Goal: Task Accomplishment & Management: Manage account settings

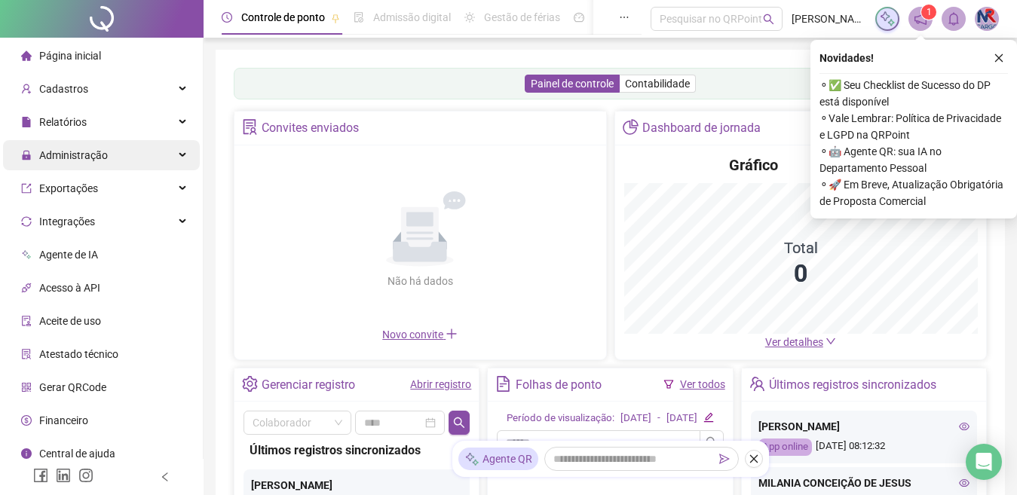
click at [154, 151] on div "Administração" at bounding box center [101, 155] width 197 height 30
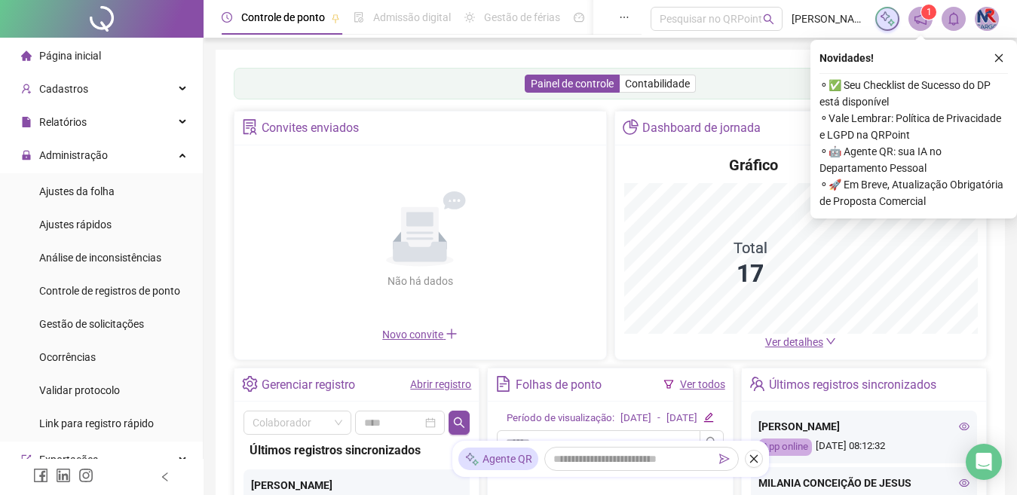
click at [156, 317] on li "Gestão de solicitações" at bounding box center [101, 324] width 197 height 30
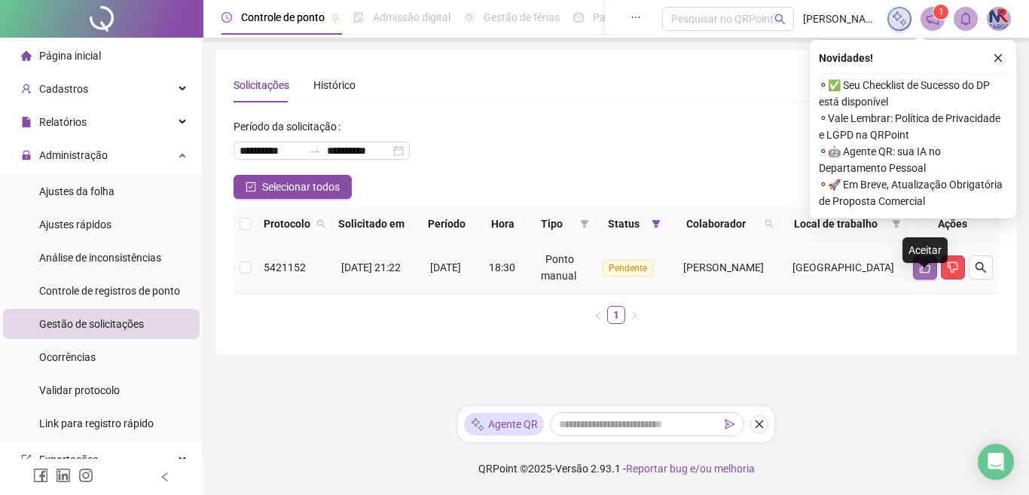
click at [918, 279] on button "button" at bounding box center [925, 267] width 24 height 24
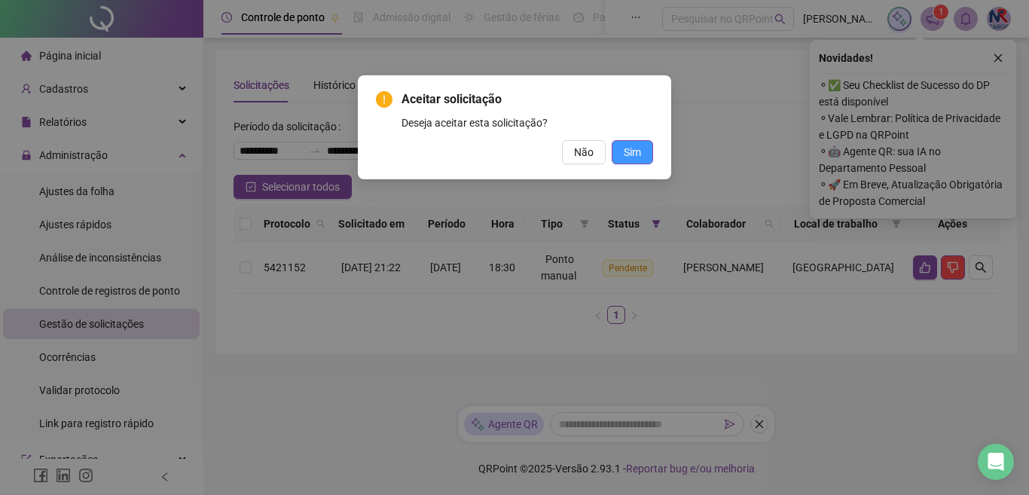
click at [648, 146] on button "Sim" at bounding box center [632, 152] width 41 height 24
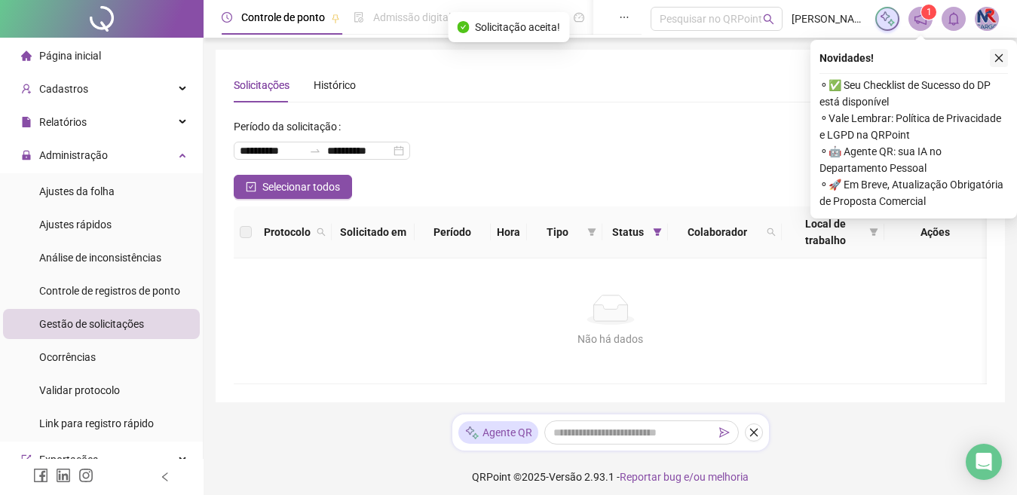
click at [999, 54] on icon "close" at bounding box center [998, 58] width 11 height 11
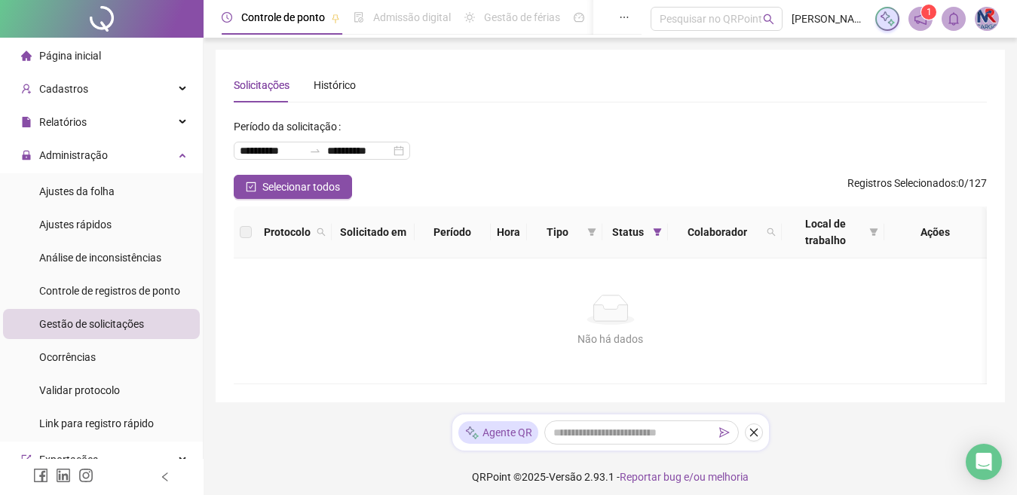
click at [922, 13] on sup "1" at bounding box center [928, 12] width 15 height 15
click at [924, 10] on sup "1" at bounding box center [928, 12] width 15 height 15
click at [913, 17] on icon "notification" at bounding box center [920, 19] width 14 height 14
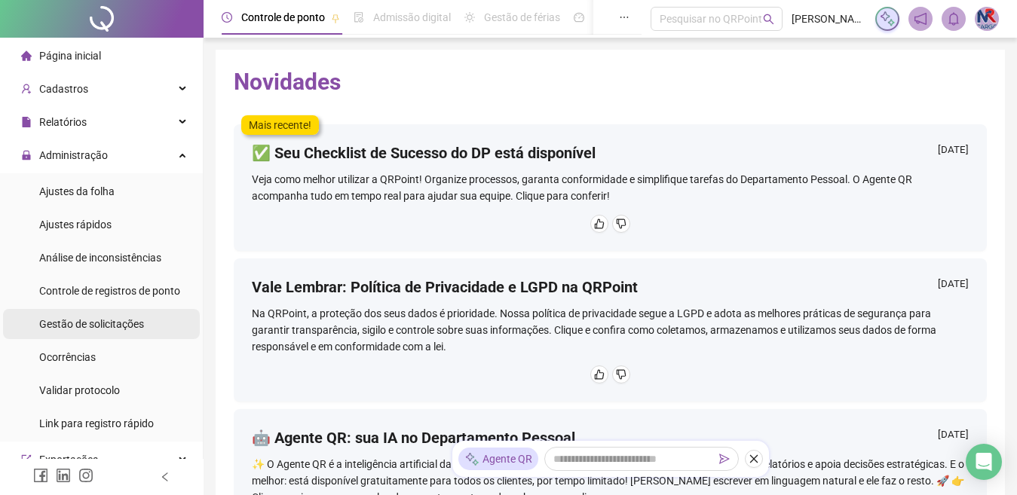
click at [97, 323] on span "Gestão de solicitações" at bounding box center [91, 324] width 105 height 12
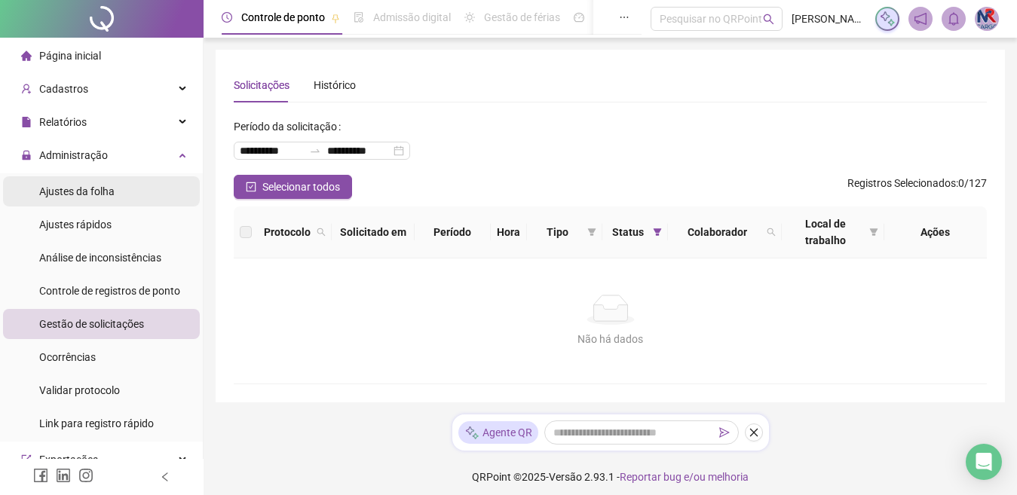
click at [100, 192] on span "Ajustes da folha" at bounding box center [76, 191] width 75 height 12
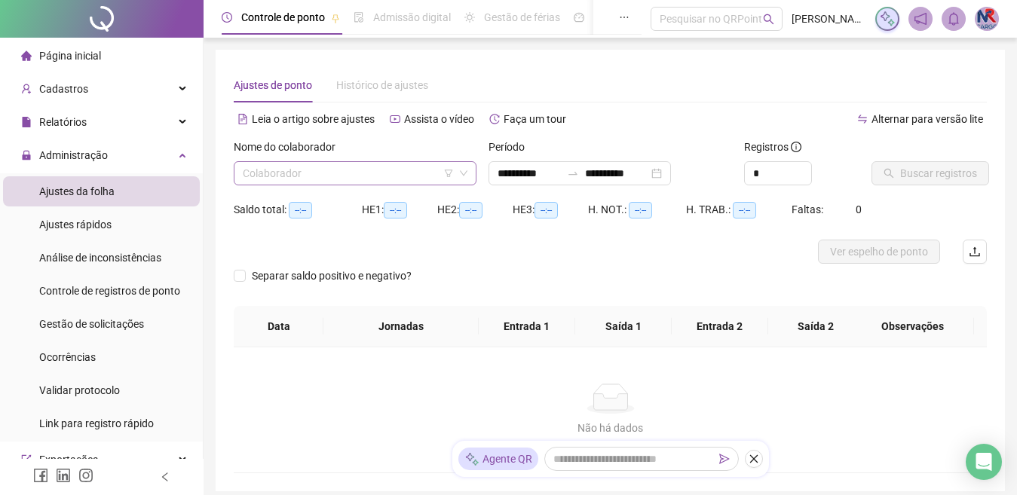
click at [399, 173] on input "search" at bounding box center [348, 173] width 211 height 23
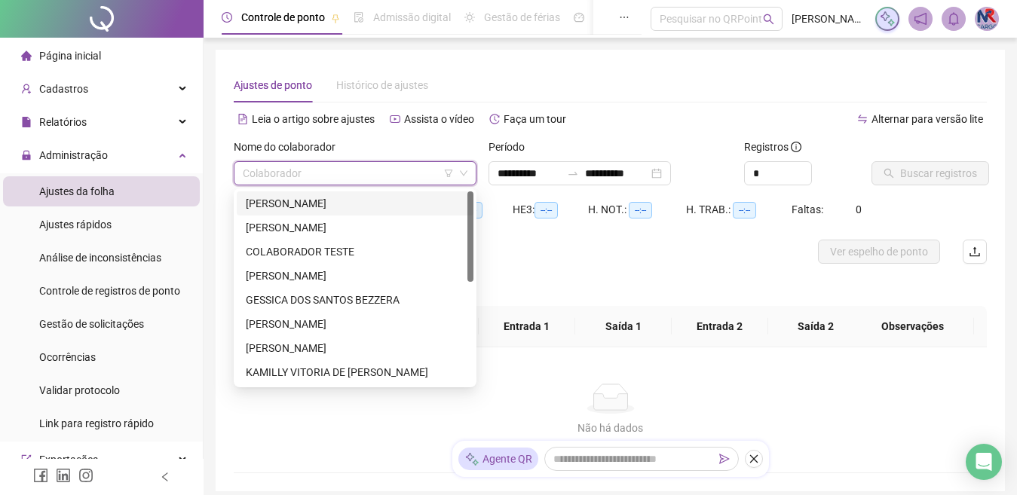
click at [375, 194] on div "[PERSON_NAME]" at bounding box center [355, 203] width 237 height 24
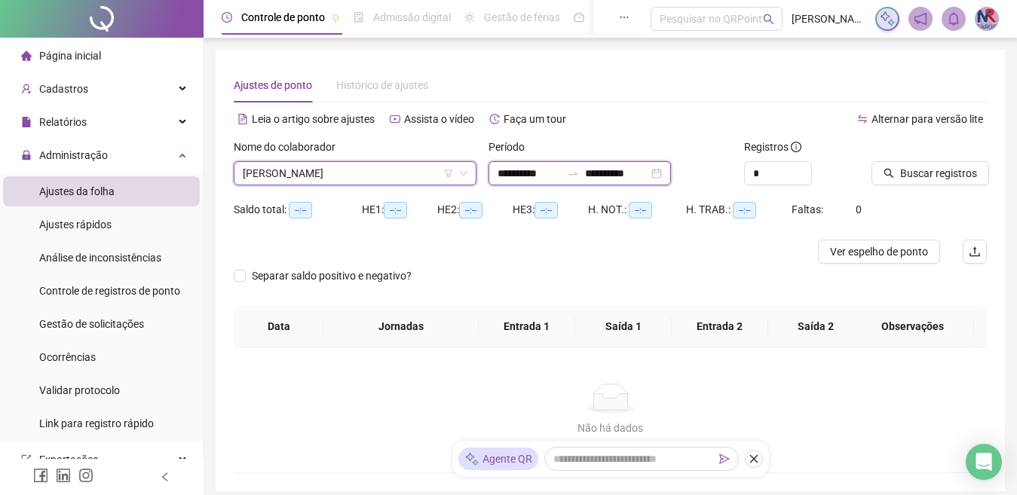
click at [612, 173] on input "**********" at bounding box center [616, 173] width 63 height 17
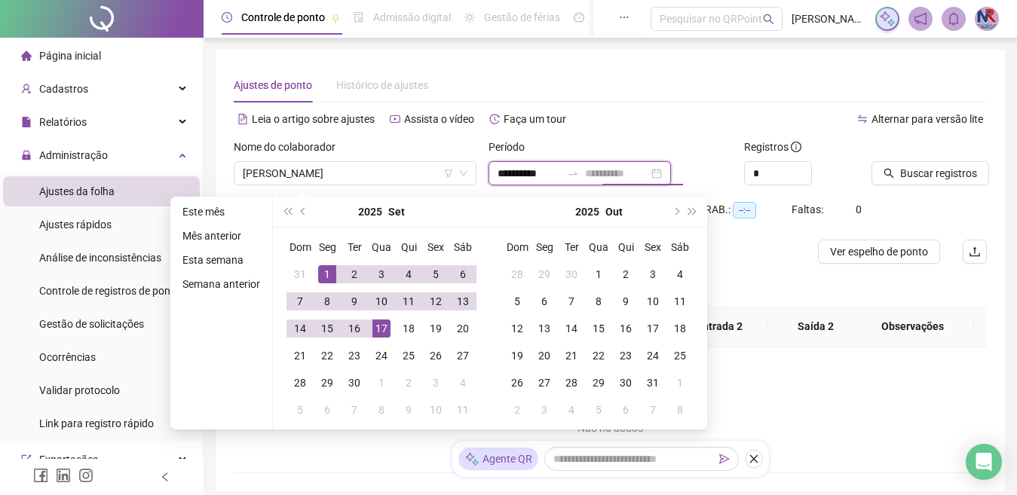
type input "**********"
click at [382, 321] on div "17" at bounding box center [381, 329] width 18 height 18
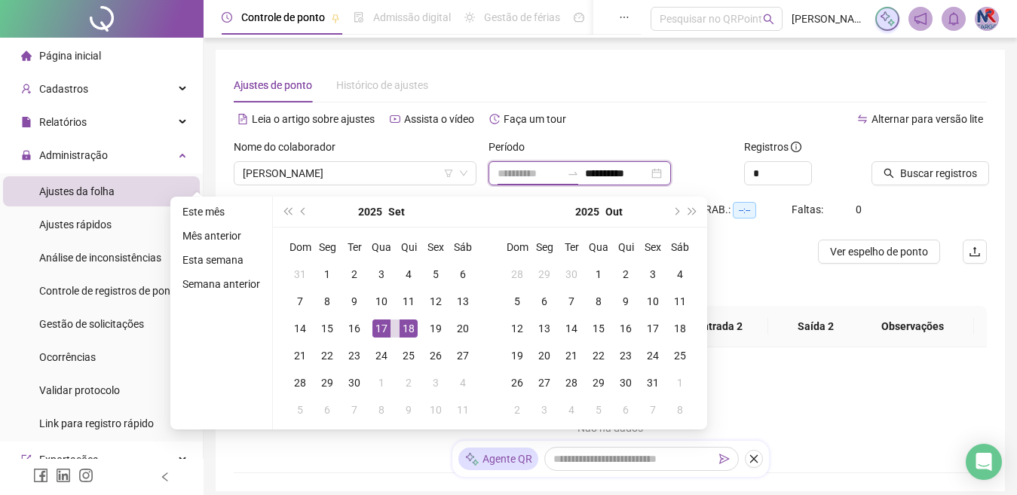
type input "**********"
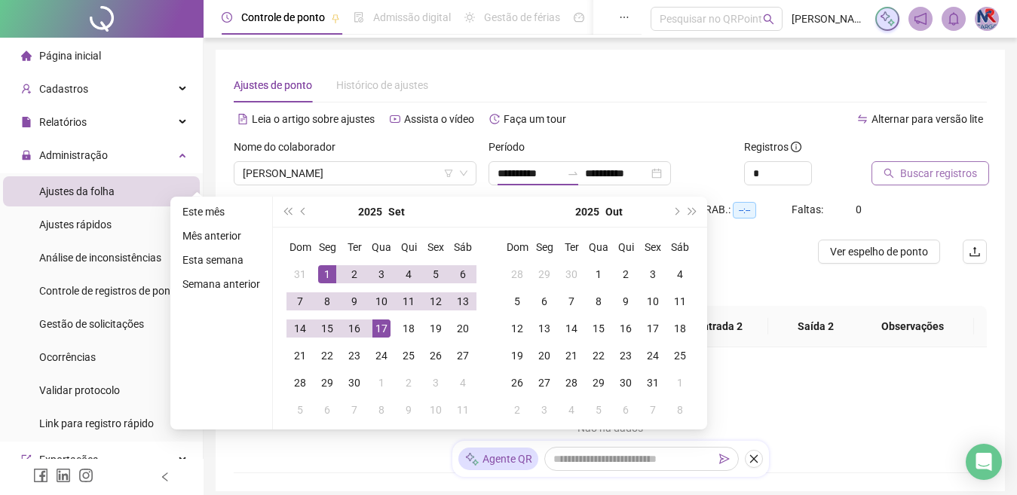
click at [917, 174] on span "Buscar registros" at bounding box center [938, 173] width 77 height 17
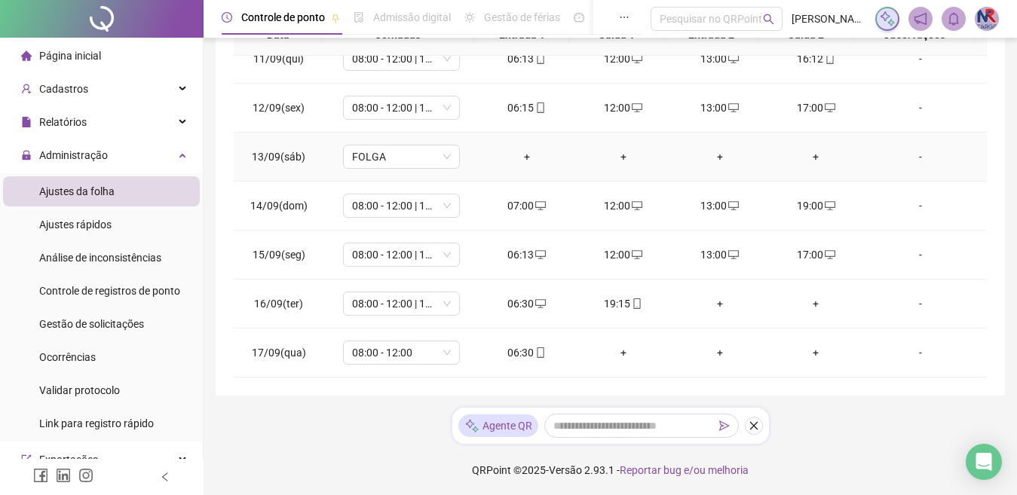
scroll to position [311, 0]
click at [717, 298] on div "+" at bounding box center [720, 302] width 72 height 17
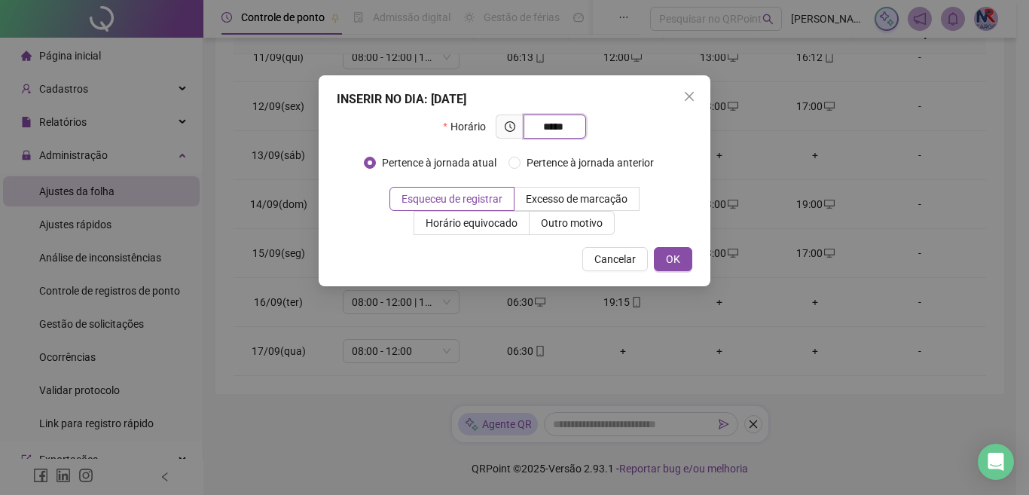
type input "*****"
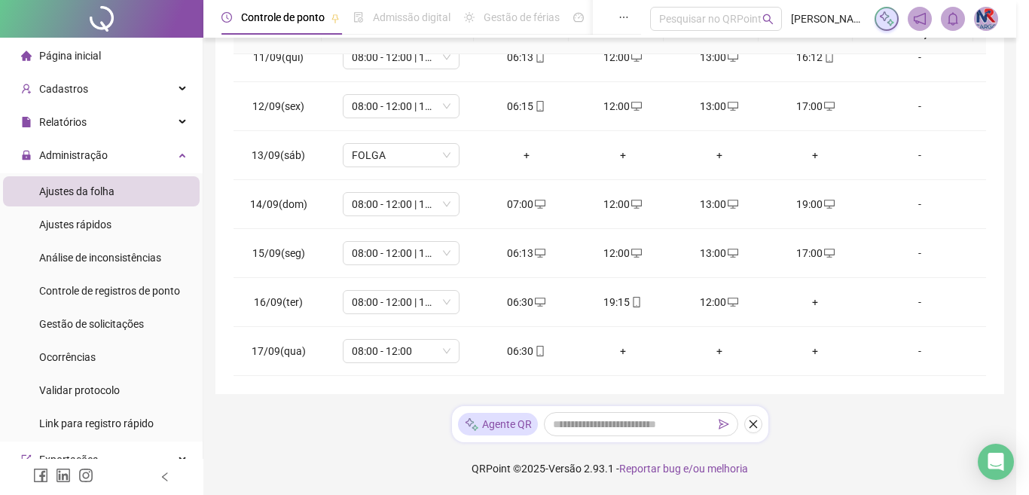
click at [798, 301] on div "INSERIR NO DIA : [DATE] Horário ***** Pertence à jornada atual Pertence à jorna…" at bounding box center [514, 247] width 1029 height 495
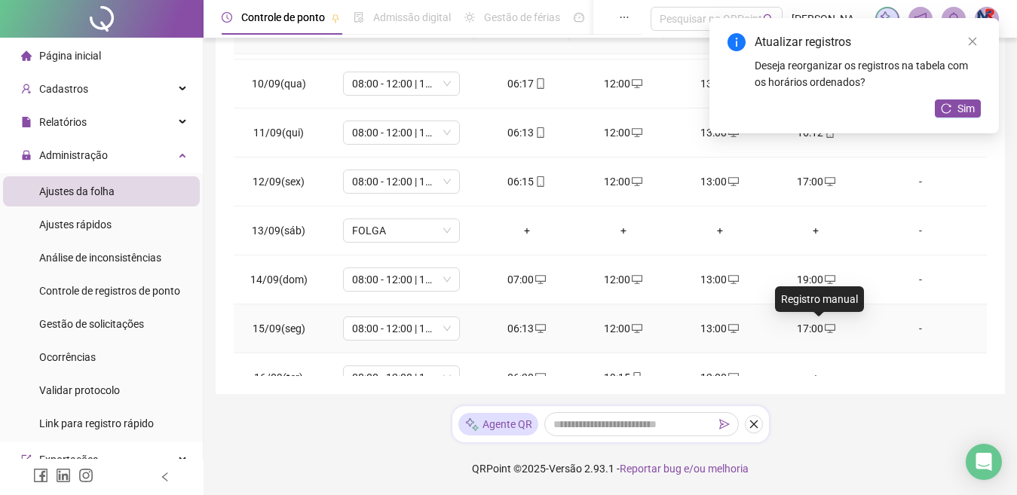
scroll to position [511, 0]
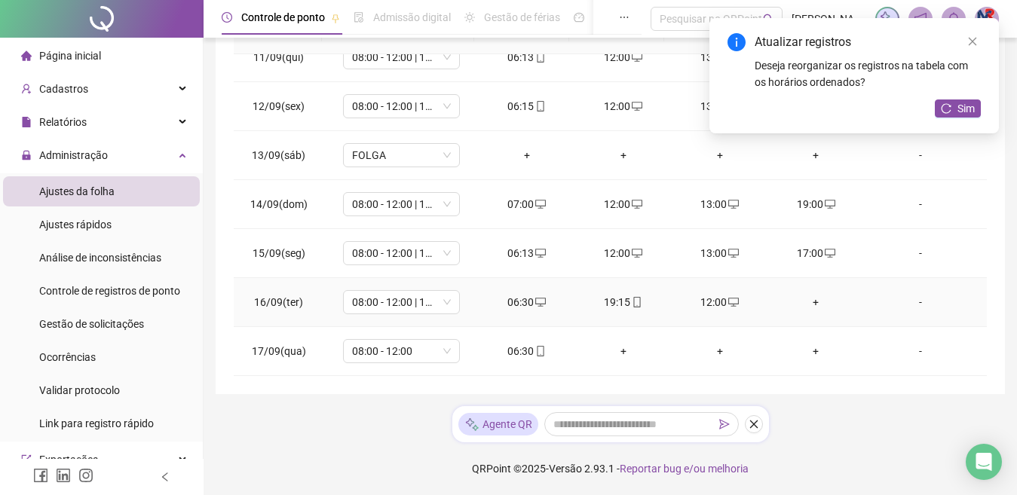
click at [806, 299] on div "+" at bounding box center [816, 302] width 72 height 17
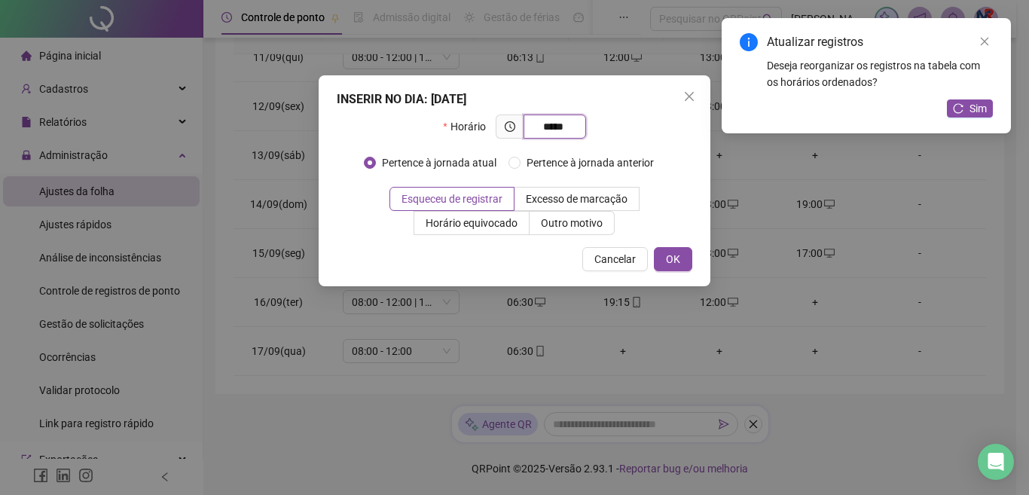
type input "*****"
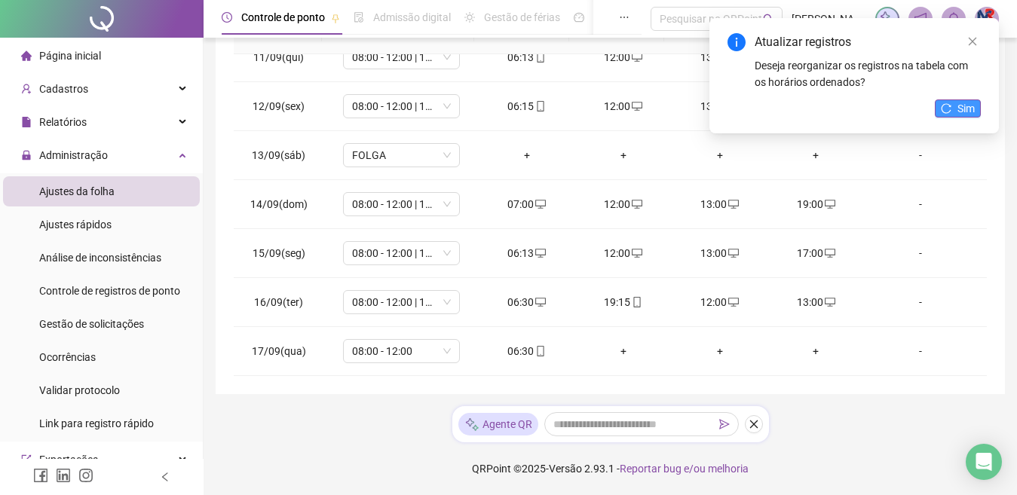
click at [953, 112] on button "Sim" at bounding box center [957, 108] width 46 height 18
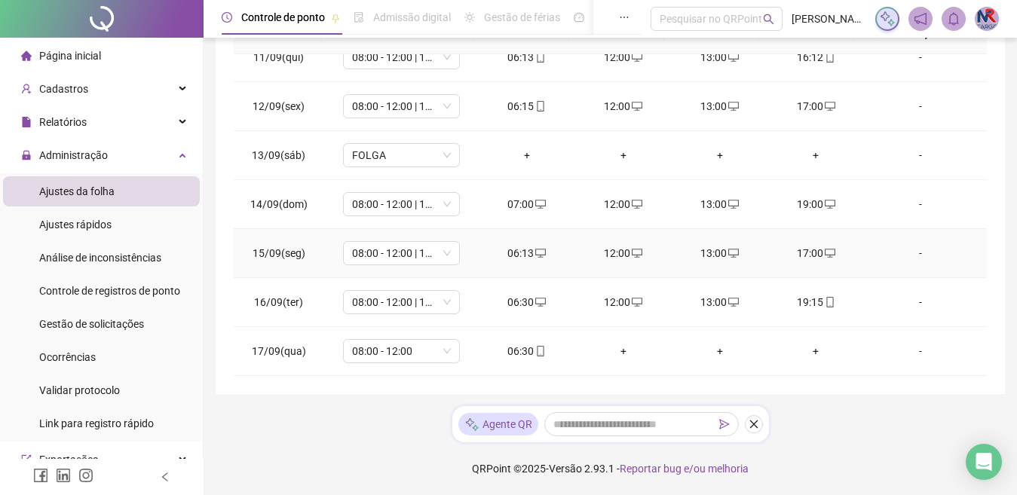
scroll to position [75, 0]
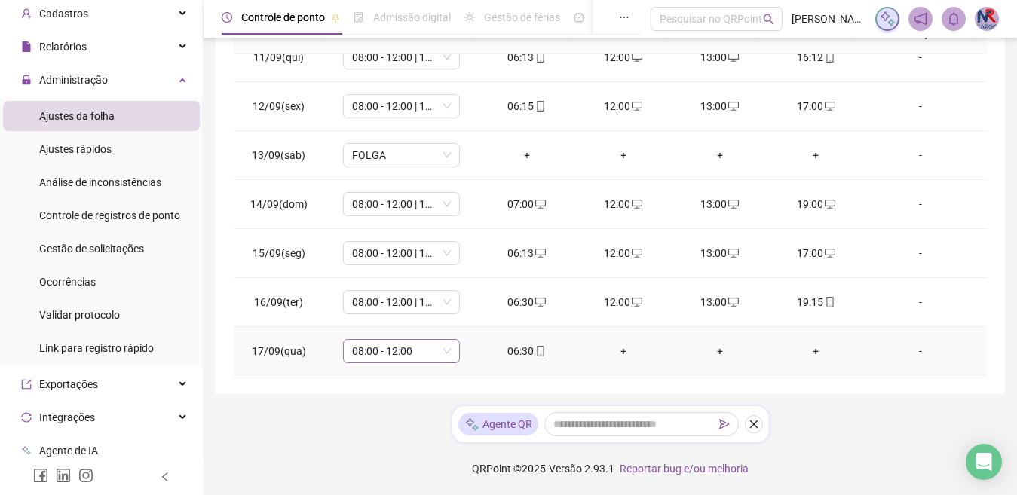
click at [423, 357] on span "08:00 - 12:00" at bounding box center [401, 351] width 99 height 23
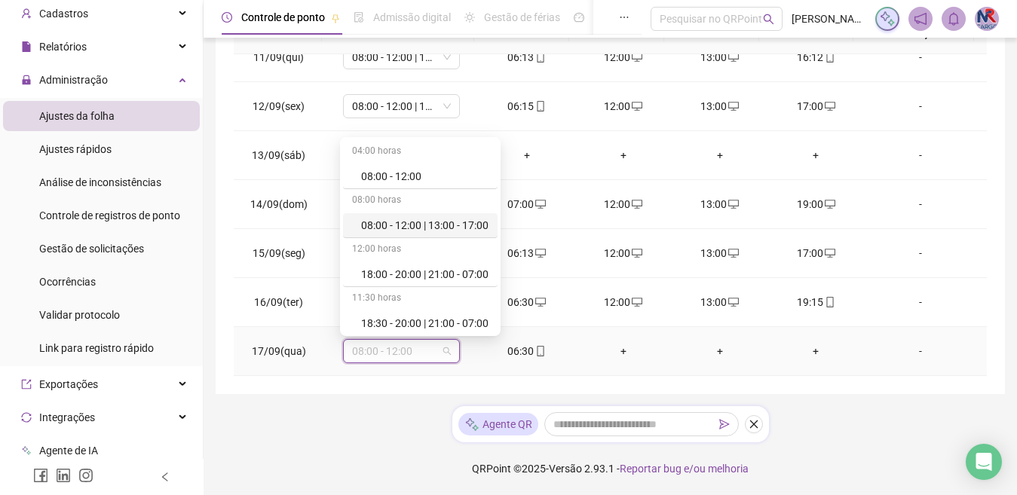
click at [385, 237] on div "08:00 - 12:00 | 13:00 - 17:00" at bounding box center [420, 225] width 154 height 25
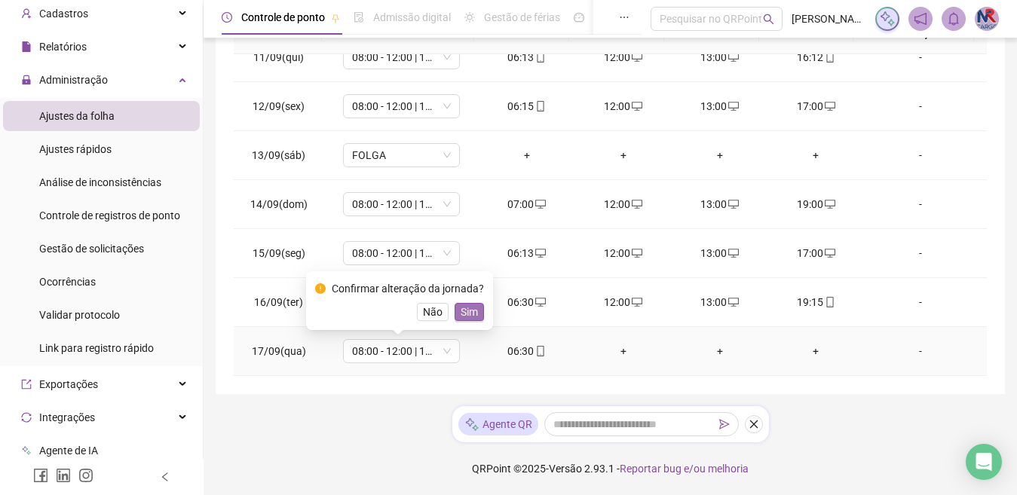
click at [462, 305] on span "Sim" at bounding box center [468, 312] width 17 height 17
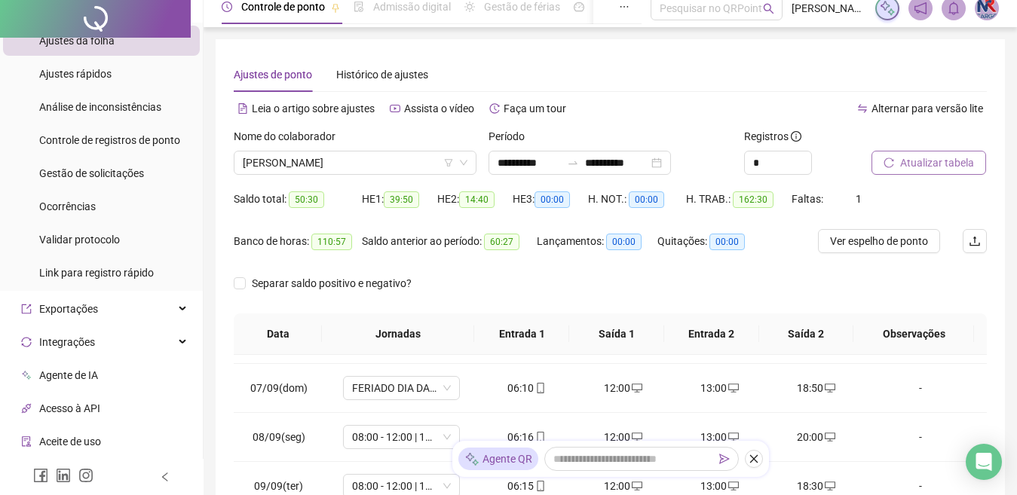
scroll to position [0, 0]
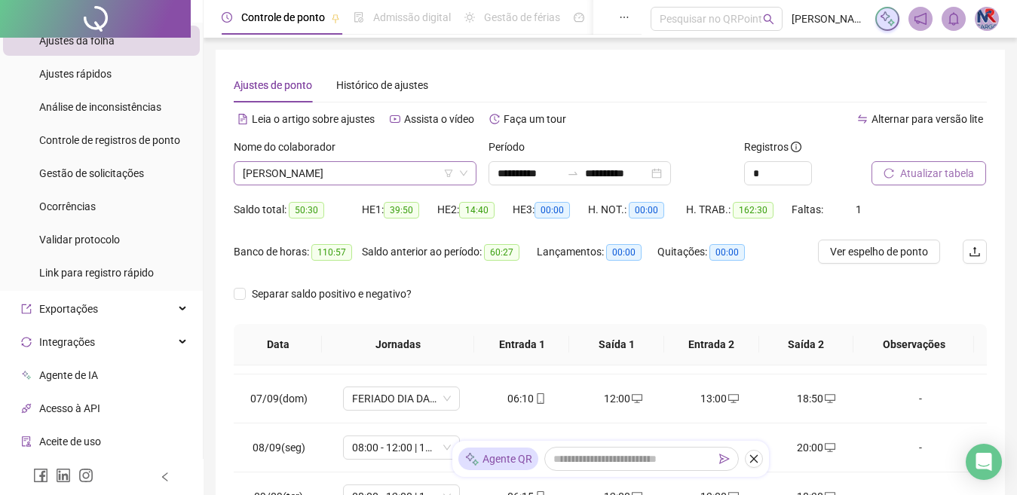
click at [413, 164] on span "[PERSON_NAME]" at bounding box center [355, 173] width 225 height 23
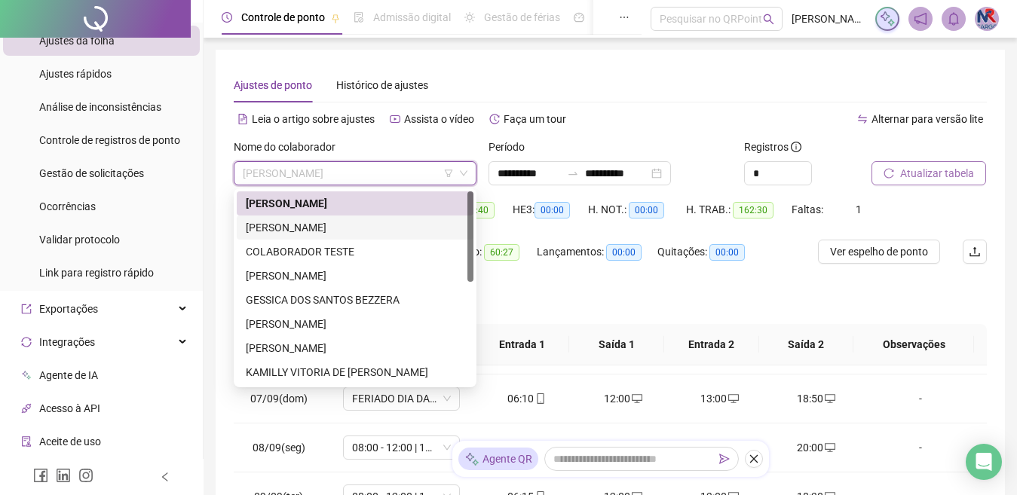
click at [345, 222] on div "[PERSON_NAME]" at bounding box center [355, 227] width 219 height 17
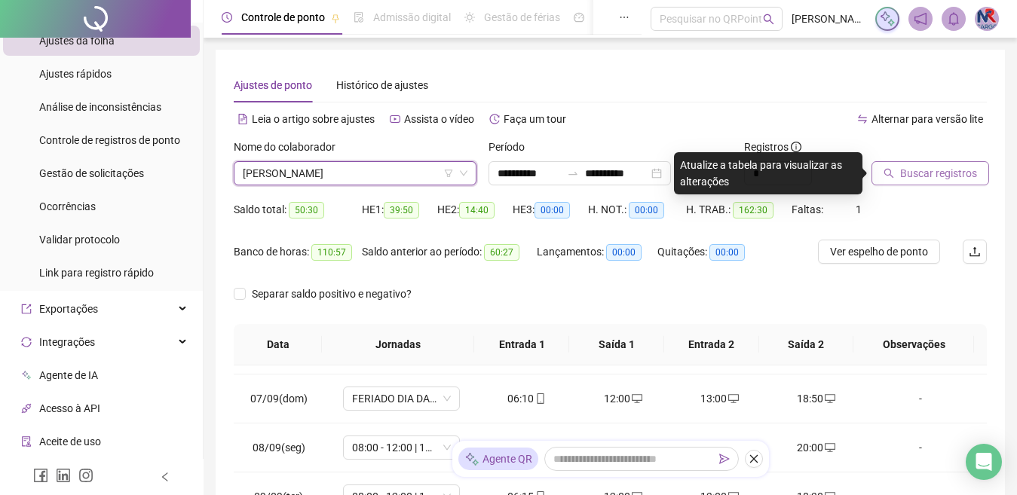
click at [911, 182] on button "Buscar registros" at bounding box center [930, 173] width 118 height 24
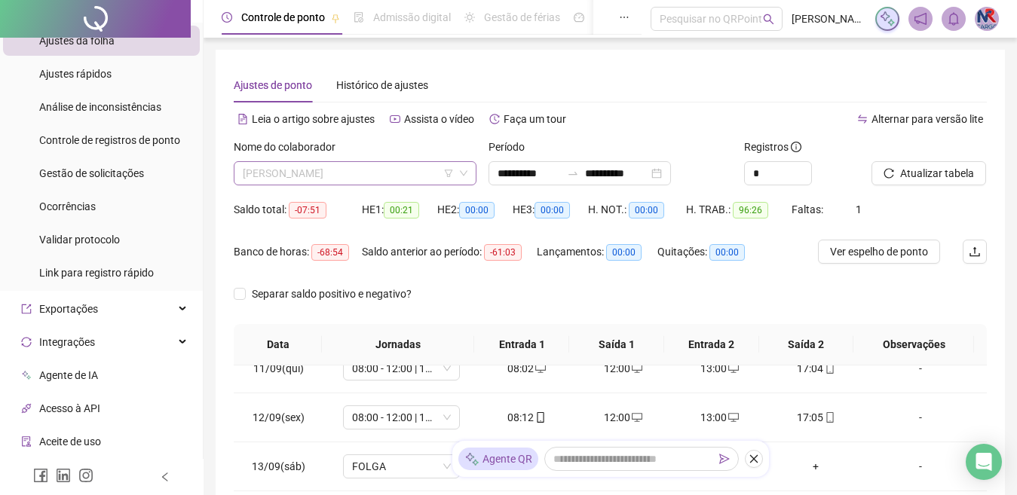
click at [396, 173] on span "[PERSON_NAME]" at bounding box center [355, 173] width 225 height 23
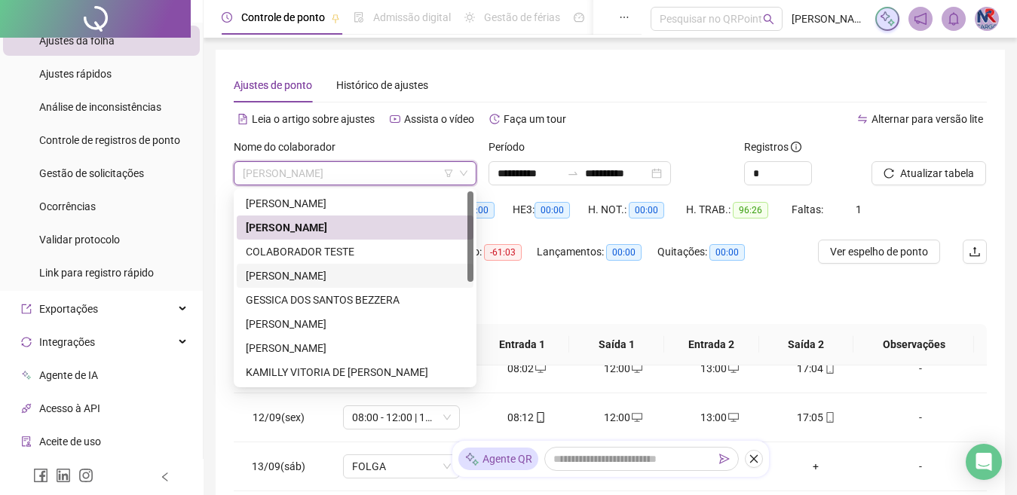
click at [253, 276] on div "[PERSON_NAME]" at bounding box center [355, 276] width 219 height 17
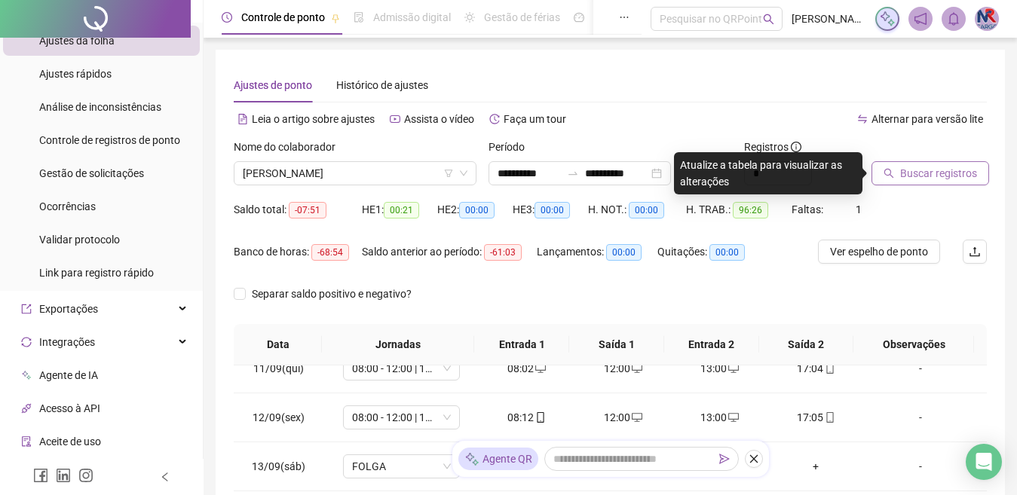
click at [927, 173] on span "Buscar registros" at bounding box center [938, 173] width 77 height 17
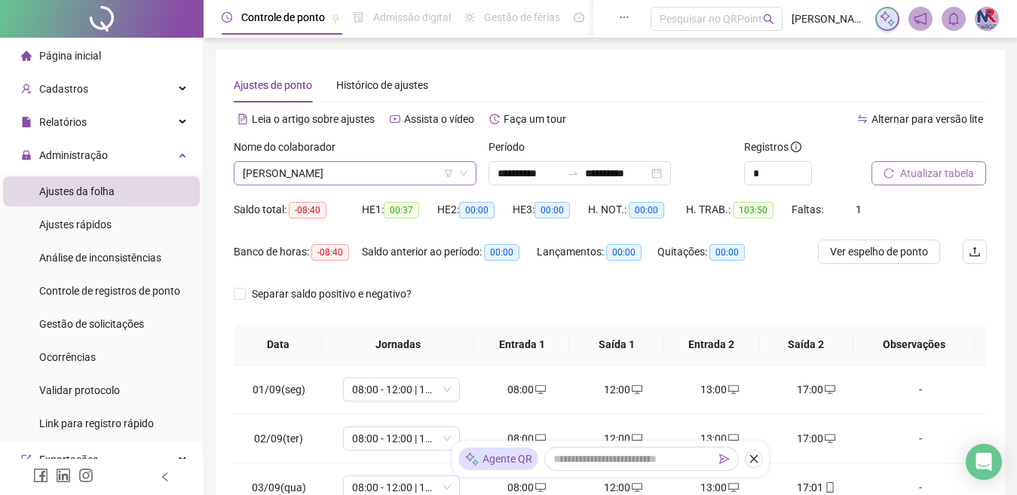
click at [385, 174] on span "[PERSON_NAME]" at bounding box center [355, 173] width 225 height 23
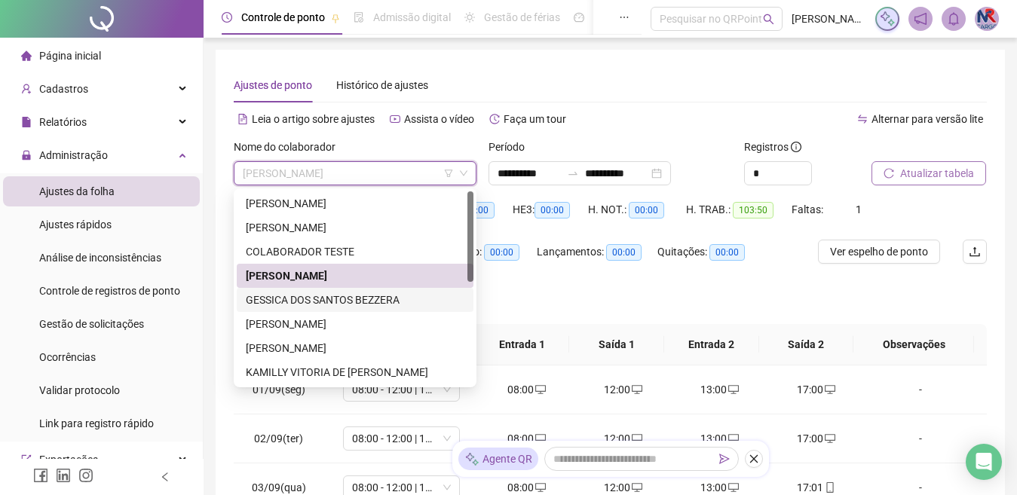
click at [295, 309] on div "GESSICA DOS SANTOS BEZZERA" at bounding box center [355, 300] width 237 height 24
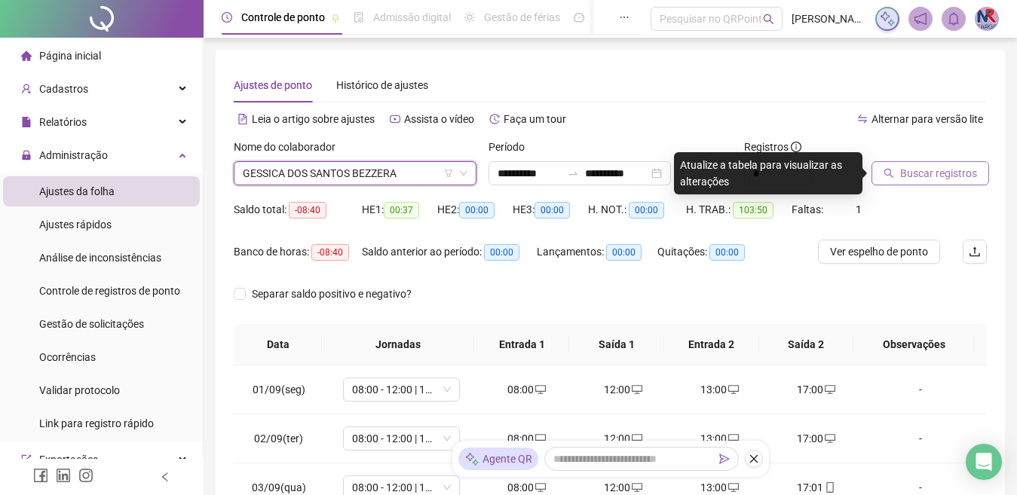
click at [913, 176] on span "Buscar registros" at bounding box center [938, 173] width 77 height 17
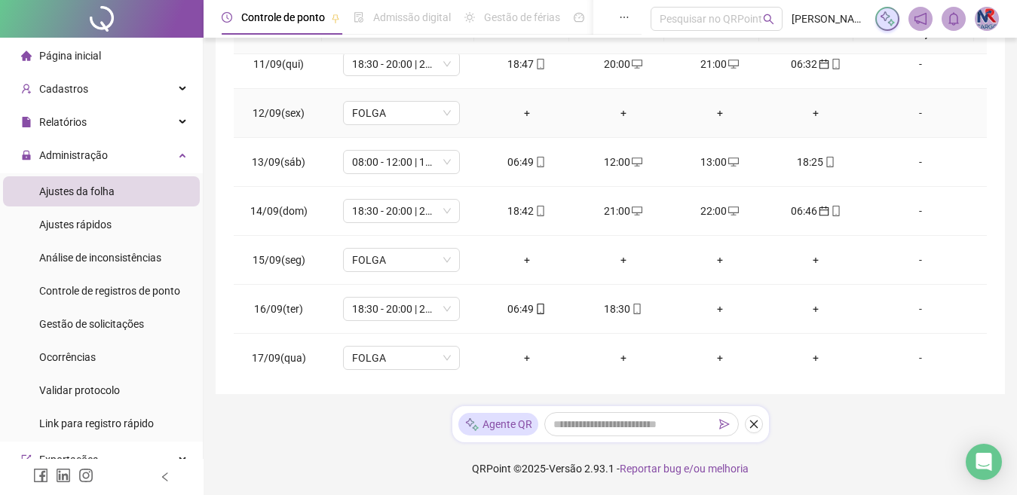
scroll to position [511, 0]
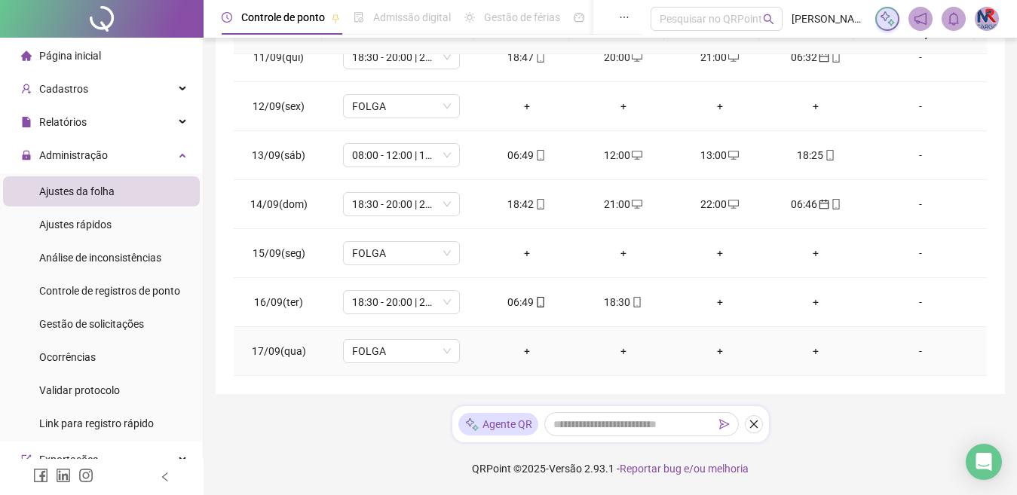
click at [524, 345] on div "+" at bounding box center [527, 351] width 72 height 17
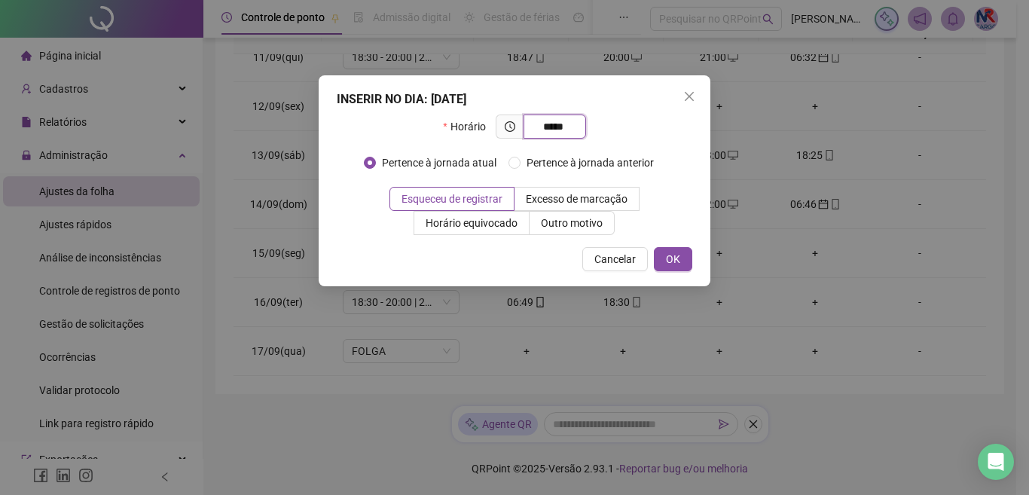
type input "*****"
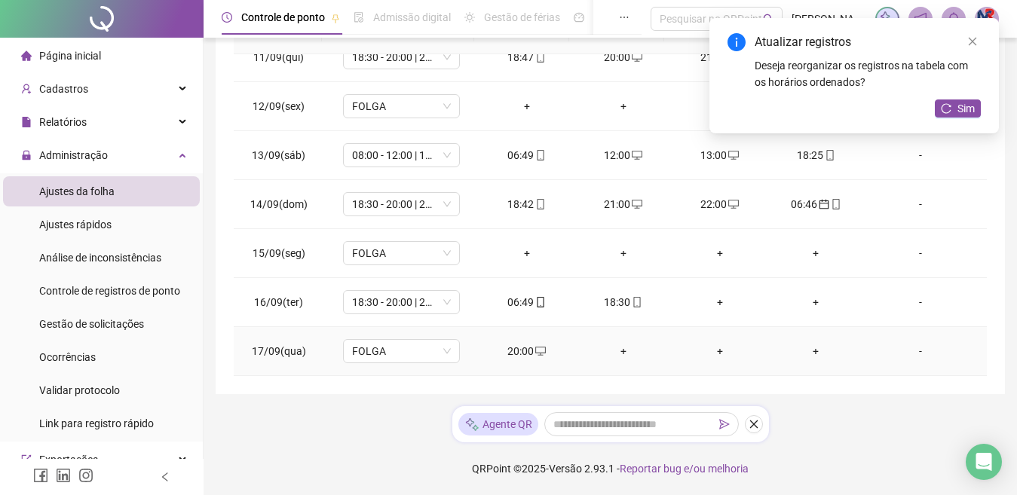
click at [622, 356] on div "+" at bounding box center [623, 351] width 72 height 17
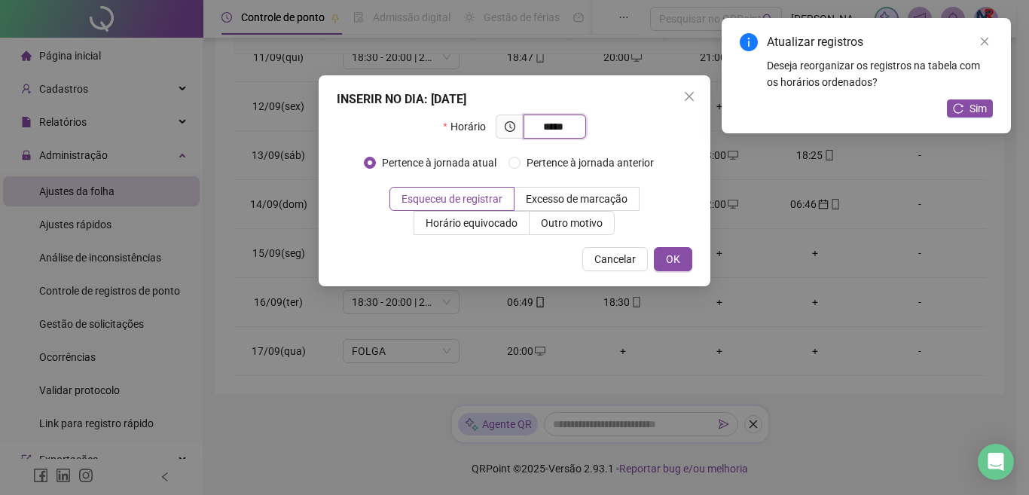
type input "*****"
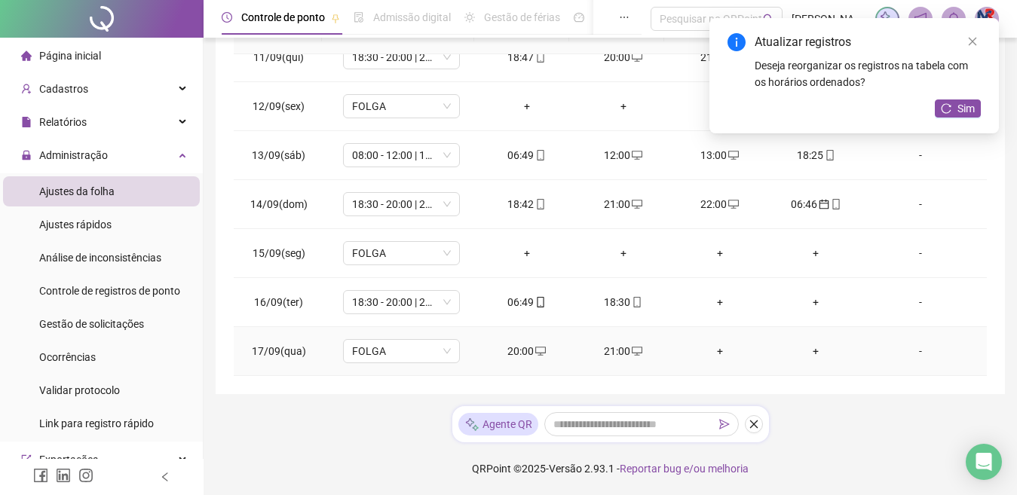
click at [506, 350] on div "20:00" at bounding box center [527, 351] width 72 height 17
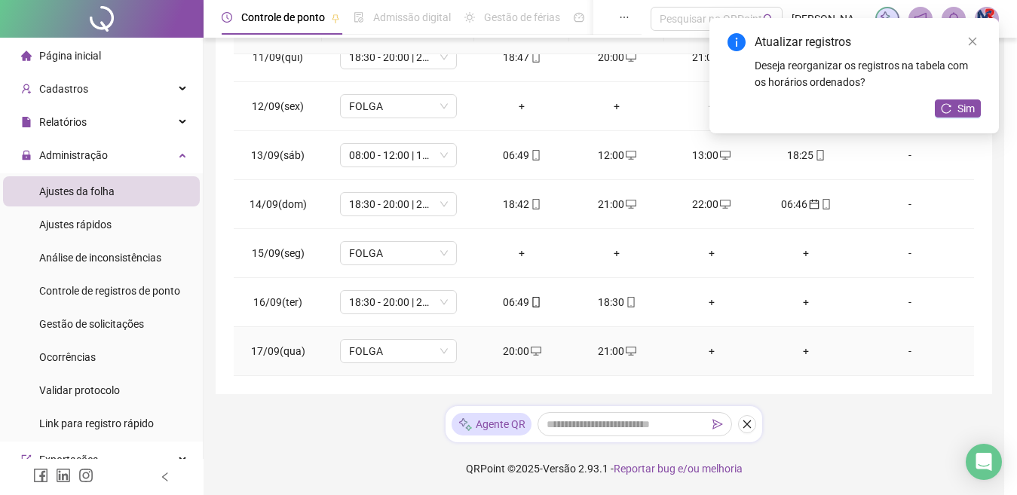
type input "**********"
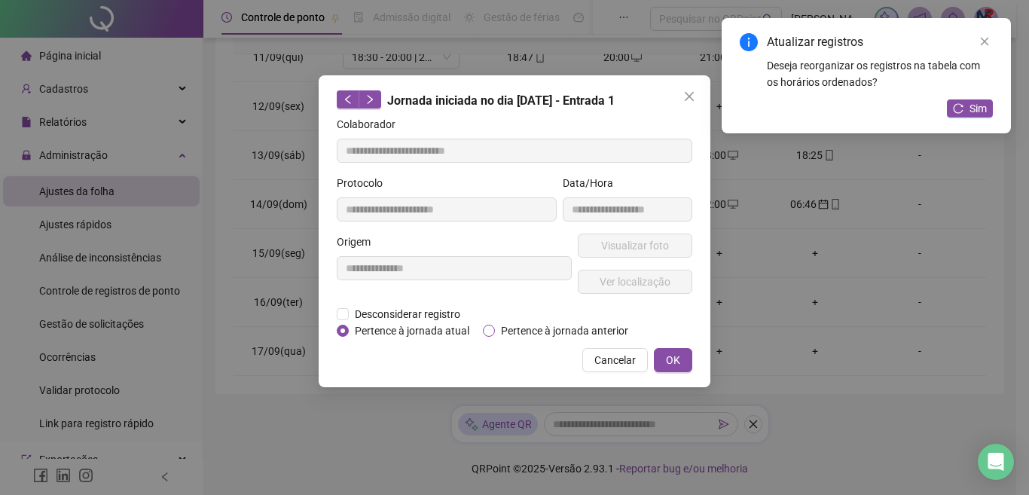
click at [544, 326] on span "Pertence à jornada anterior" at bounding box center [564, 331] width 139 height 17
click at [670, 362] on span "OK" at bounding box center [673, 360] width 14 height 17
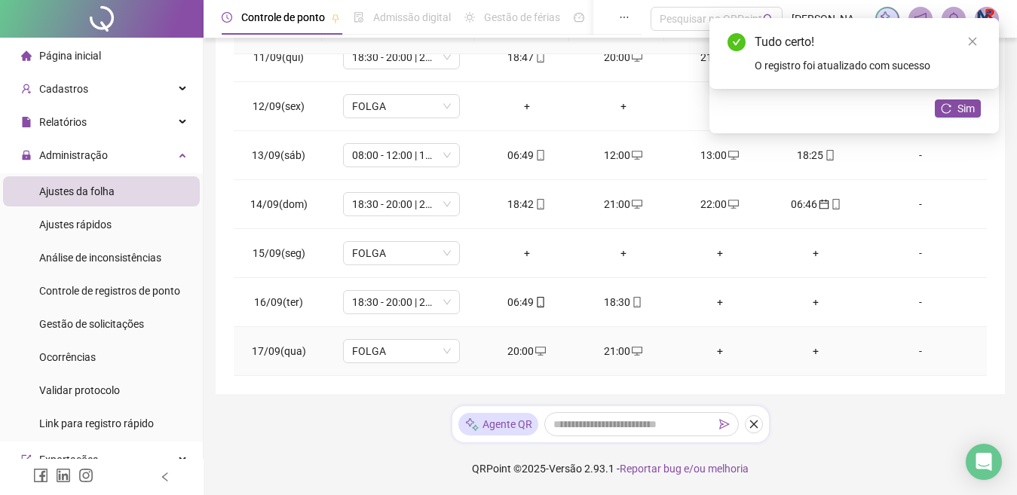
click at [603, 350] on div "21:00" at bounding box center [623, 351] width 72 height 17
type input "**********"
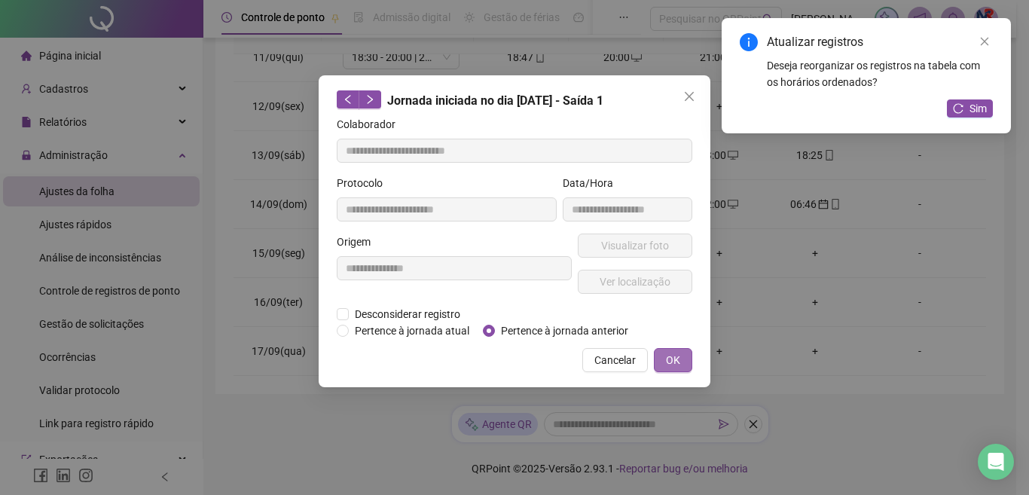
click at [666, 362] on span "OK" at bounding box center [673, 360] width 14 height 17
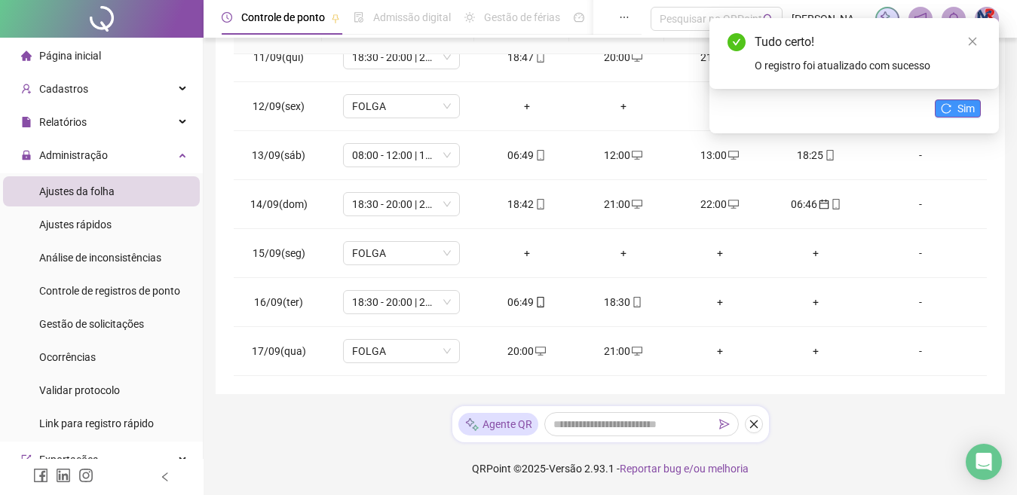
click at [959, 111] on span "Sim" at bounding box center [965, 108] width 17 height 17
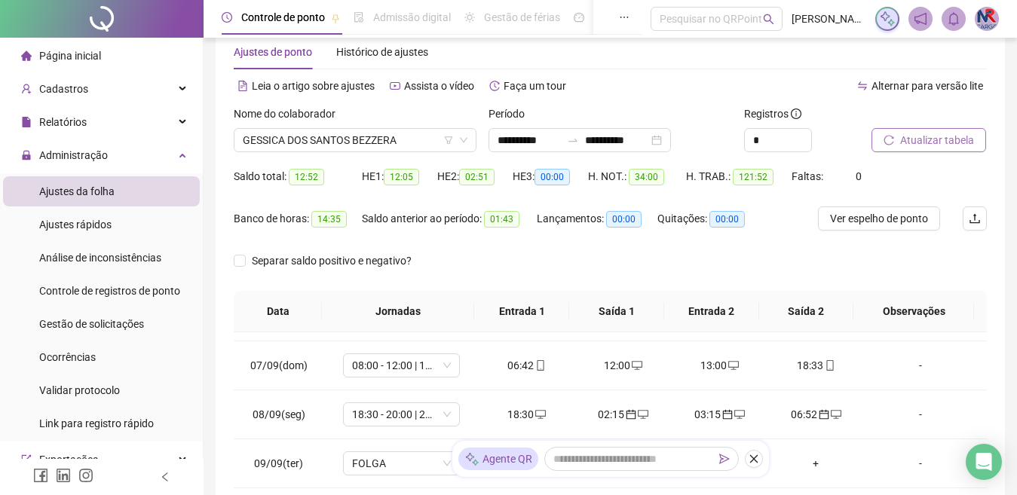
scroll to position [0, 0]
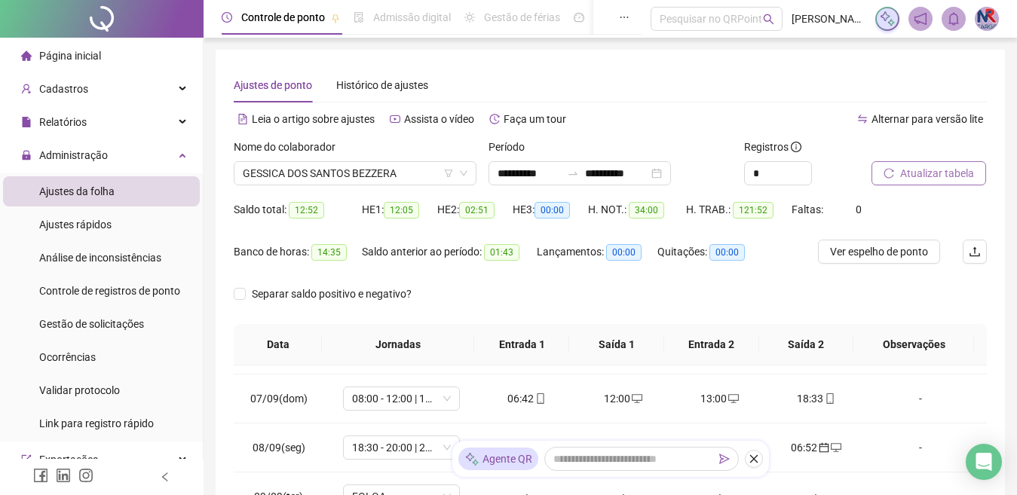
click at [928, 176] on span "Atualizar tabela" at bounding box center [937, 173] width 74 height 17
click at [414, 172] on span "GESSICA DOS SANTOS BEZZERA" at bounding box center [355, 173] width 225 height 23
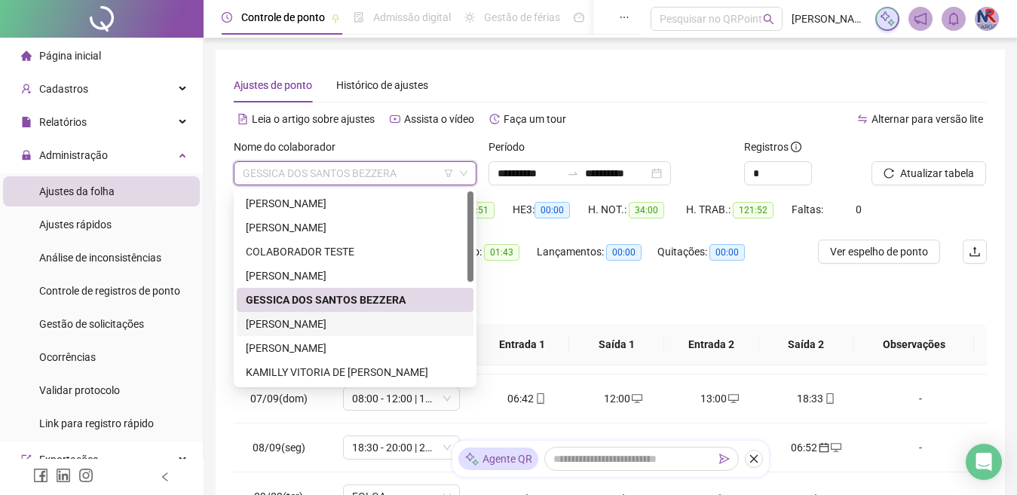
click at [389, 323] on div "[PERSON_NAME]" at bounding box center [355, 324] width 219 height 17
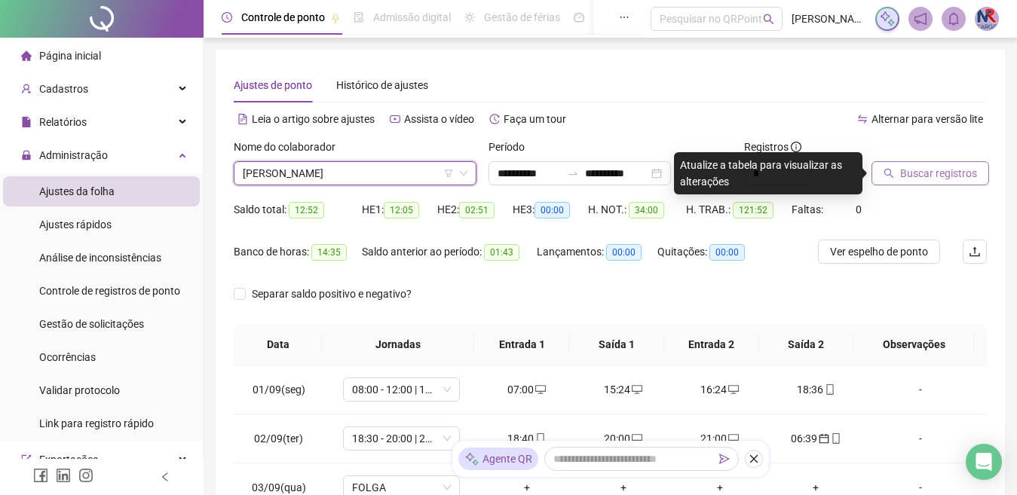
click at [928, 179] on span "Buscar registros" at bounding box center [938, 173] width 77 height 17
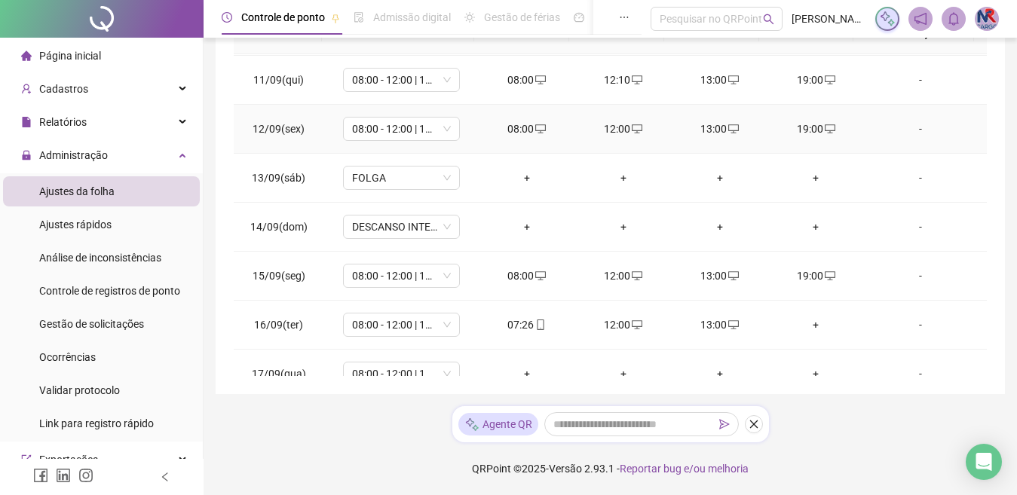
scroll to position [511, 0]
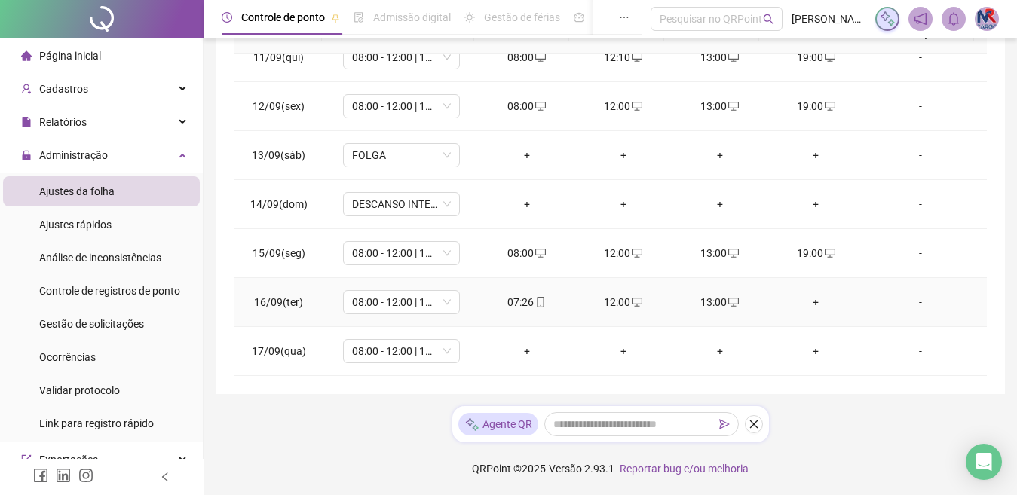
click at [812, 300] on div "+" at bounding box center [816, 302] width 72 height 17
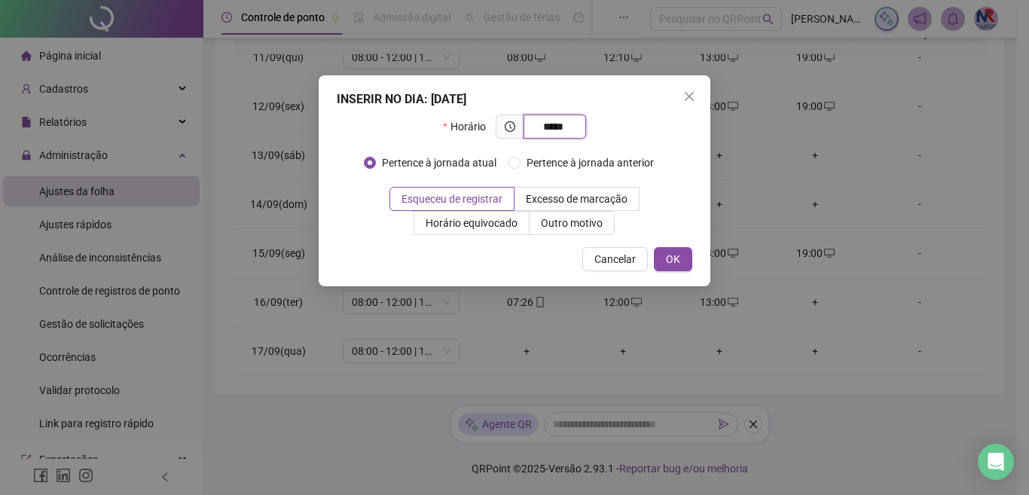
type input "*****"
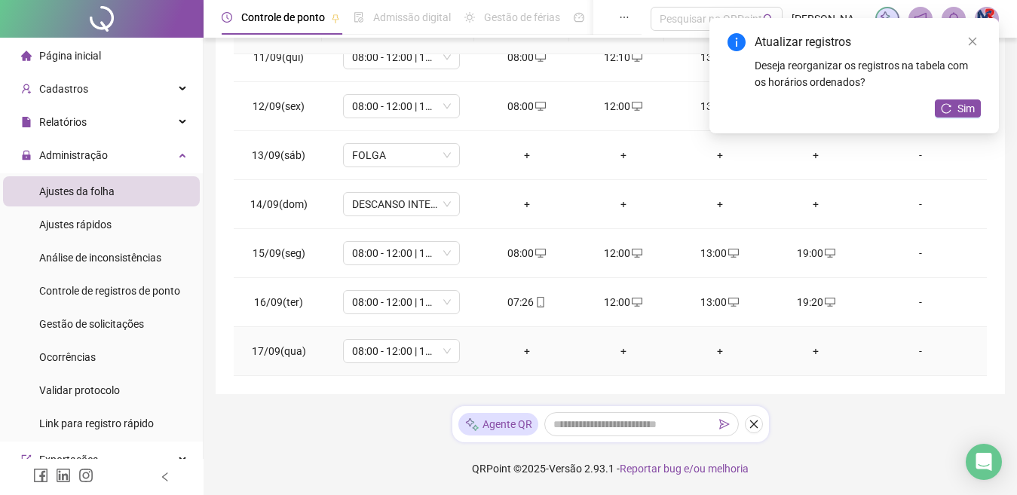
click at [518, 351] on div "+" at bounding box center [527, 351] width 72 height 17
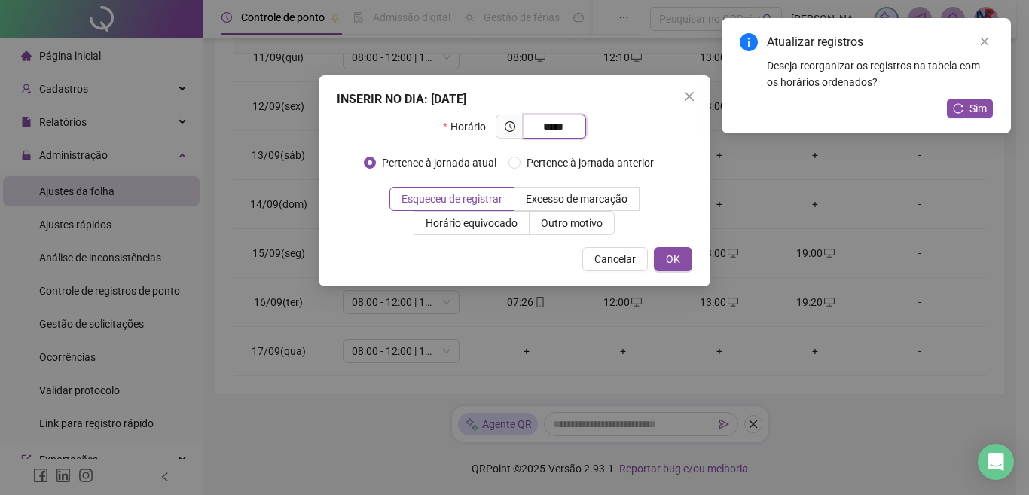
type input "*****"
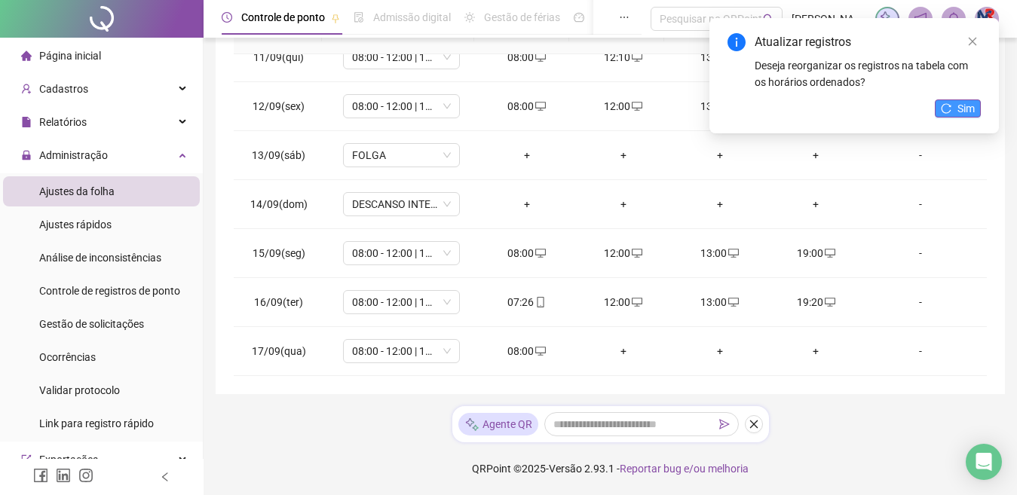
click at [950, 99] on button "Sim" at bounding box center [957, 108] width 46 height 18
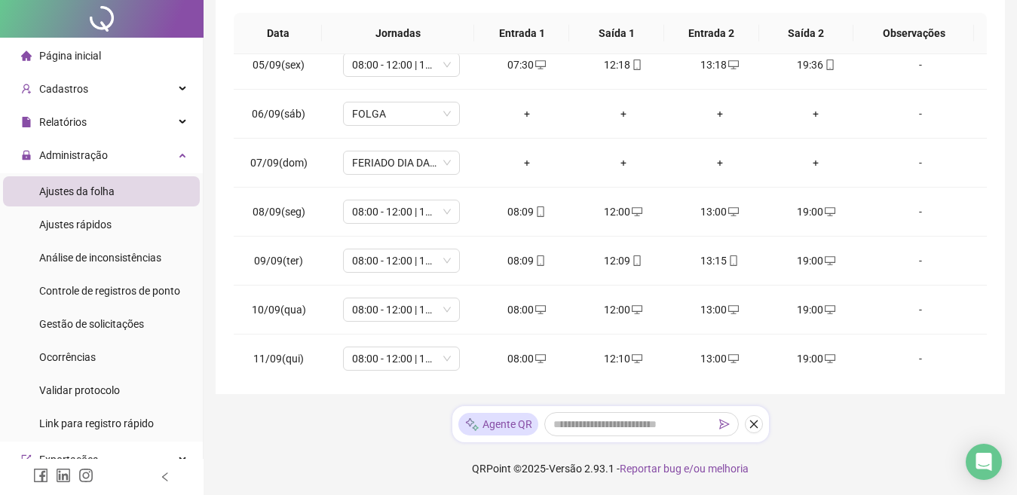
scroll to position [0, 0]
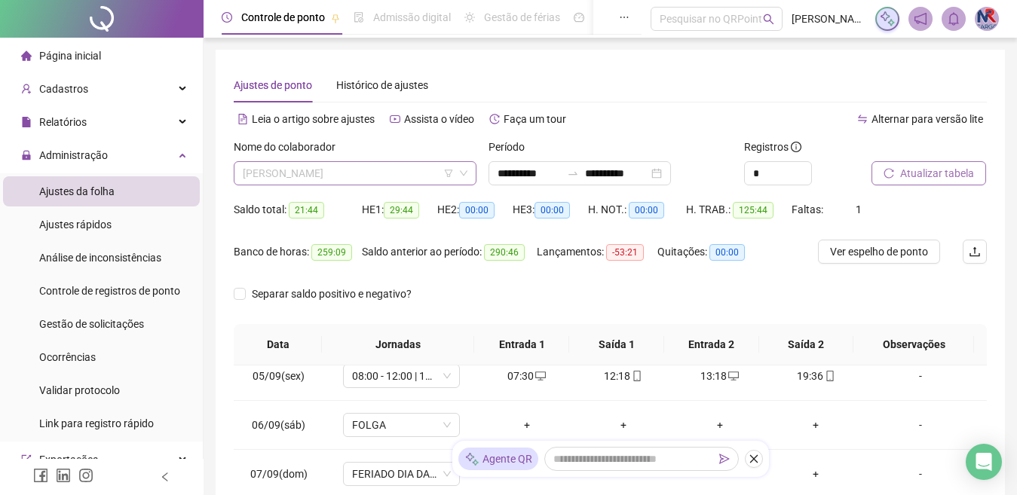
click at [378, 169] on span "[PERSON_NAME]" at bounding box center [355, 173] width 225 height 23
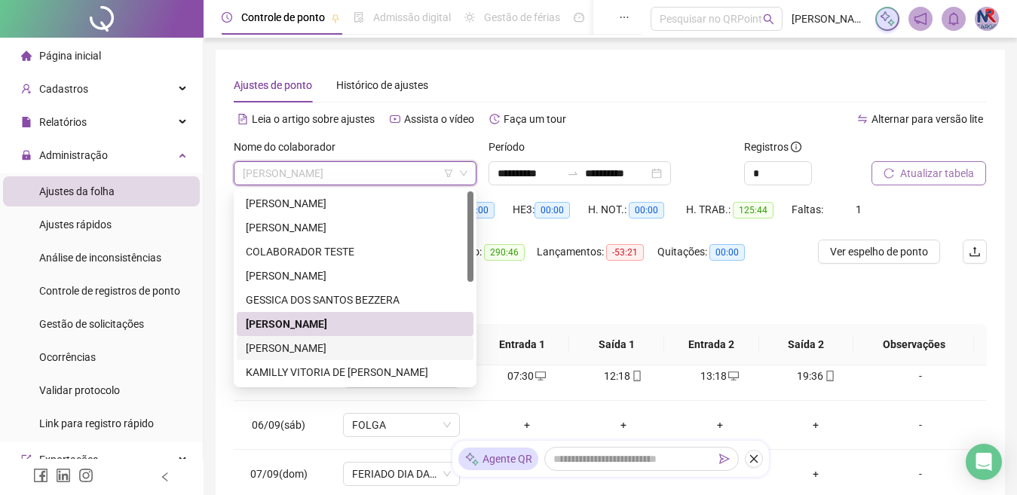
click at [332, 355] on div "[PERSON_NAME]" at bounding box center [355, 348] width 219 height 17
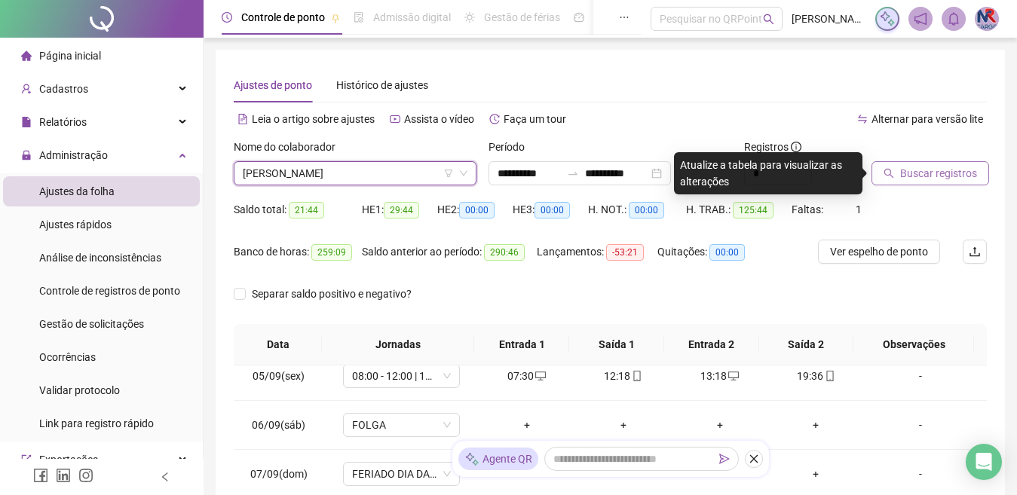
click at [960, 167] on span "Buscar registros" at bounding box center [938, 173] width 77 height 17
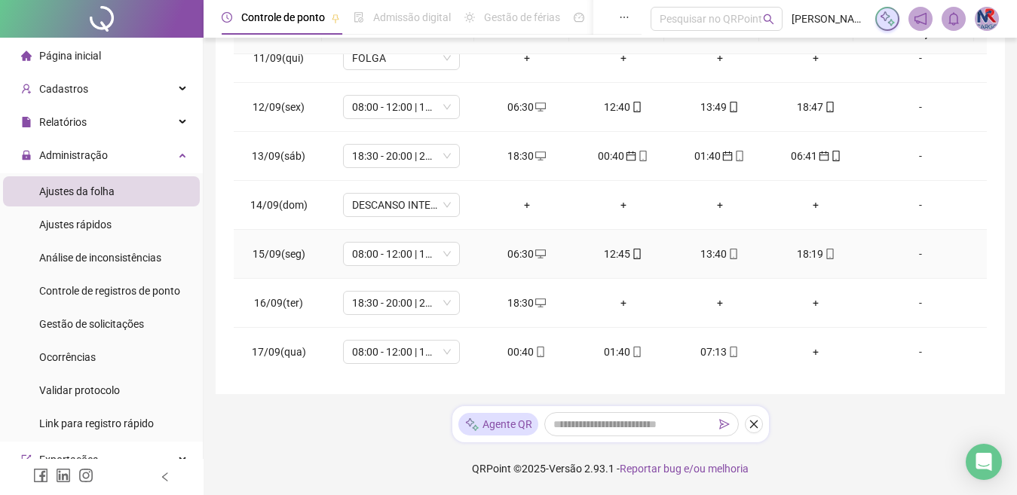
scroll to position [511, 0]
click at [506, 350] on div "00:40" at bounding box center [527, 351] width 72 height 17
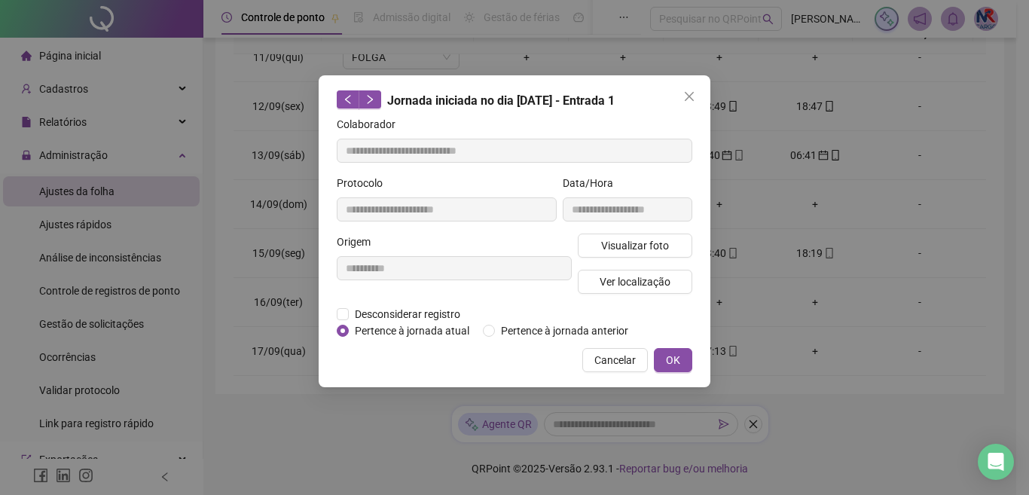
type input "**********"
click at [510, 331] on span "Pertence à jornada anterior" at bounding box center [564, 331] width 139 height 17
click at [667, 352] on span "OK" at bounding box center [673, 360] width 14 height 17
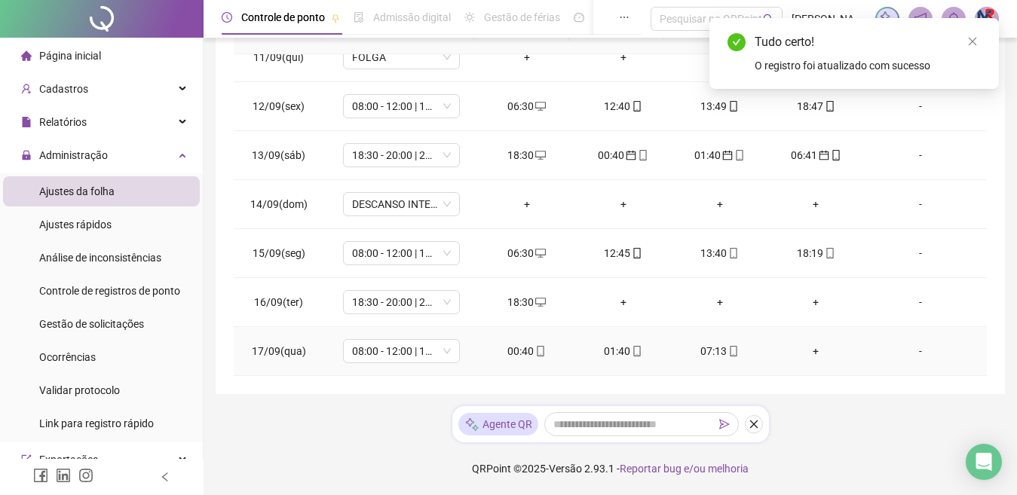
click at [616, 350] on div "01:40" at bounding box center [623, 351] width 72 height 17
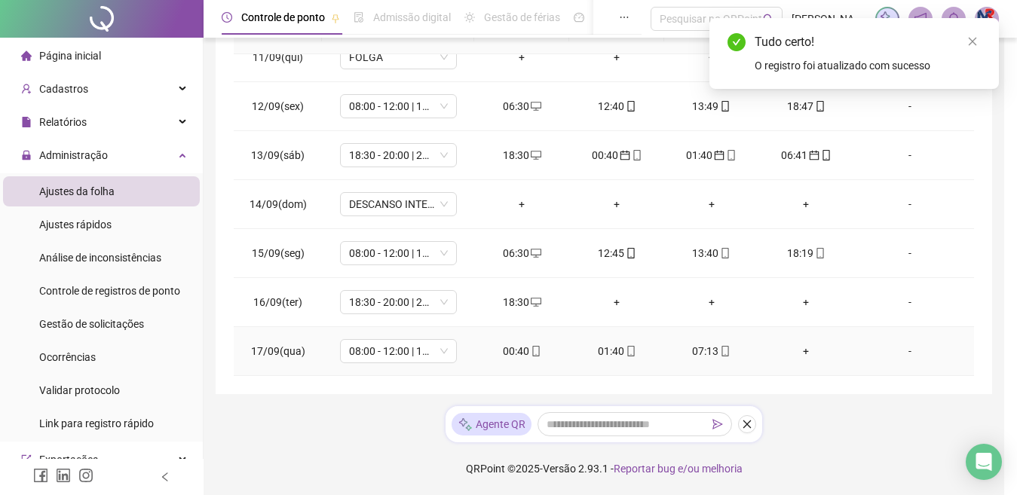
type input "**********"
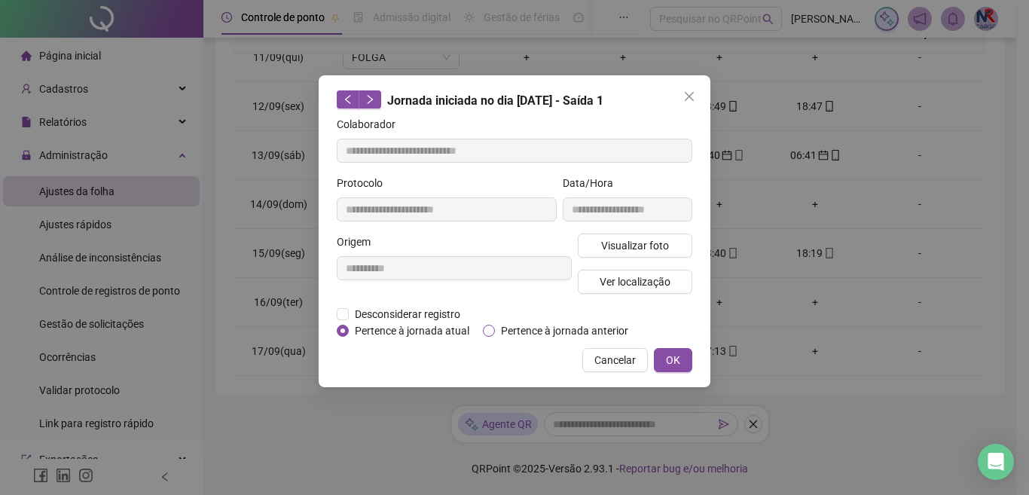
click at [572, 329] on span "Pertence à jornada anterior" at bounding box center [564, 331] width 139 height 17
click at [664, 368] on button "OK" at bounding box center [673, 360] width 38 height 24
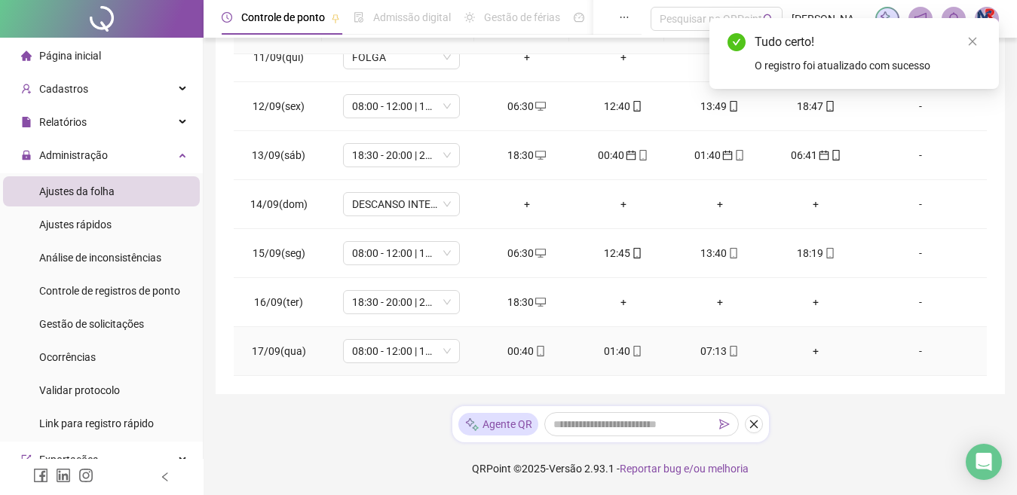
click at [700, 347] on div "07:13" at bounding box center [720, 351] width 72 height 17
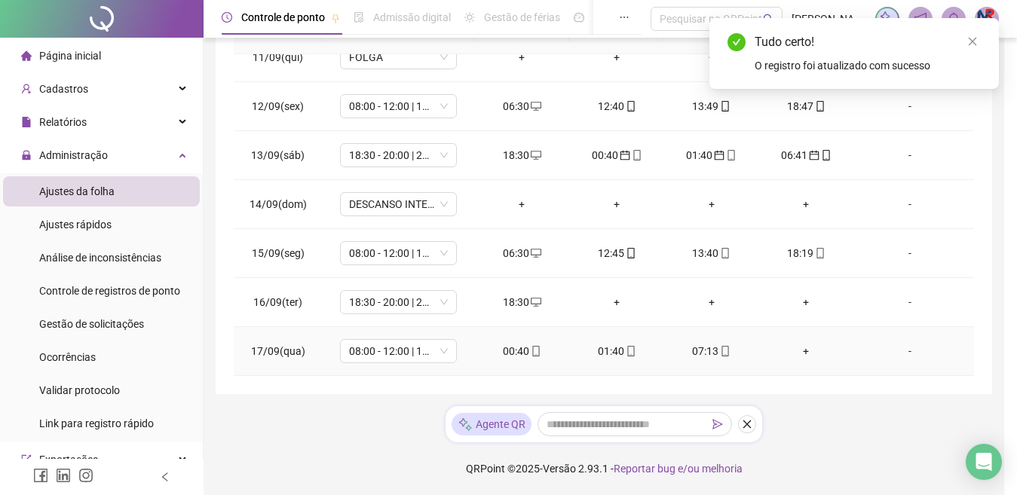
type input "**********"
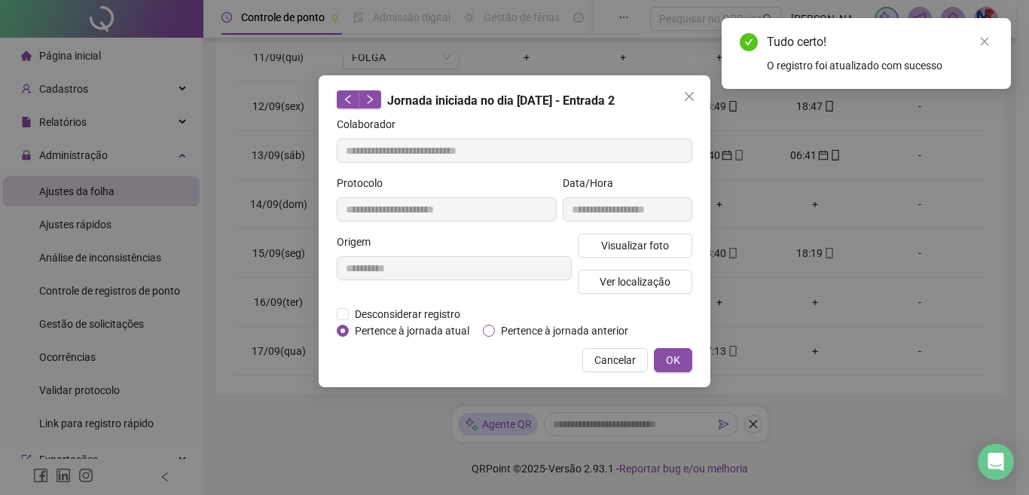
click at [553, 327] on span "Pertence à jornada anterior" at bounding box center [564, 331] width 139 height 17
click at [672, 349] on button "OK" at bounding box center [673, 360] width 38 height 24
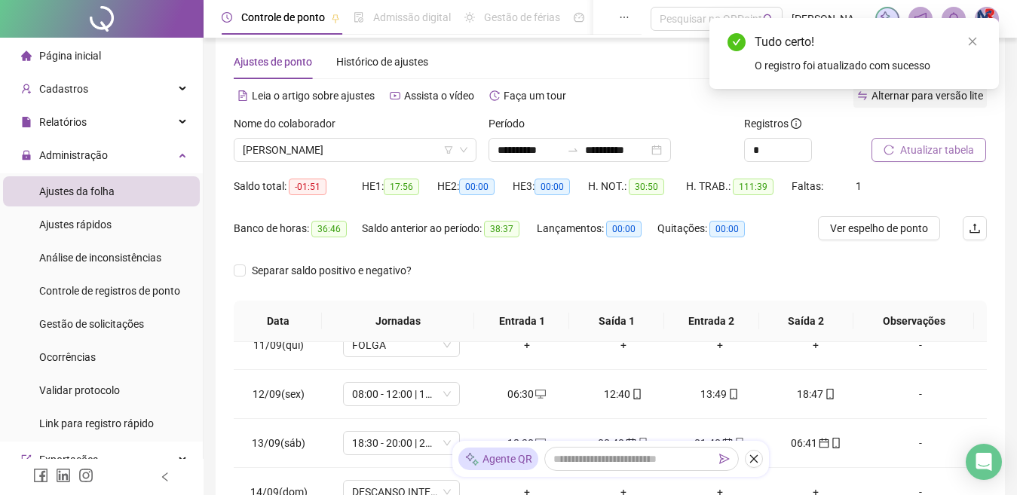
scroll to position [0, 0]
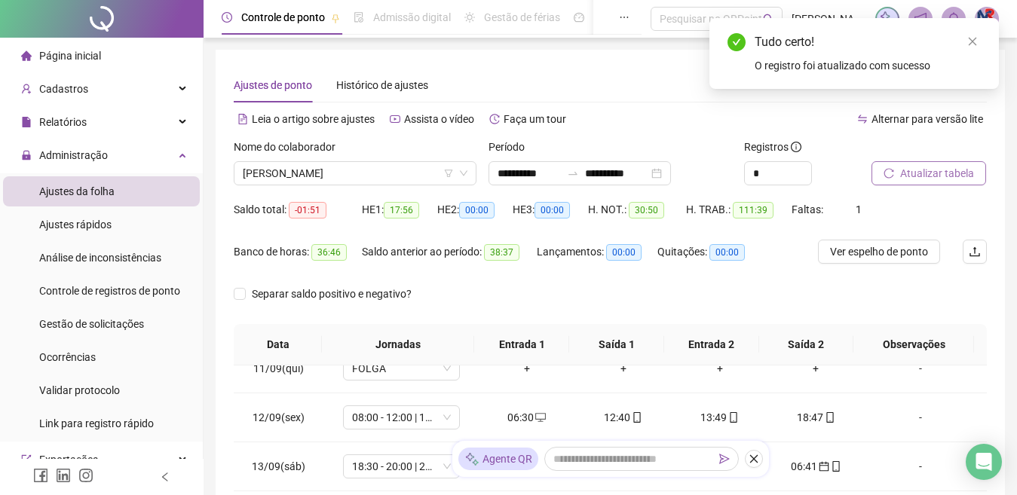
click at [883, 177] on icon "reload" at bounding box center [888, 173] width 11 height 11
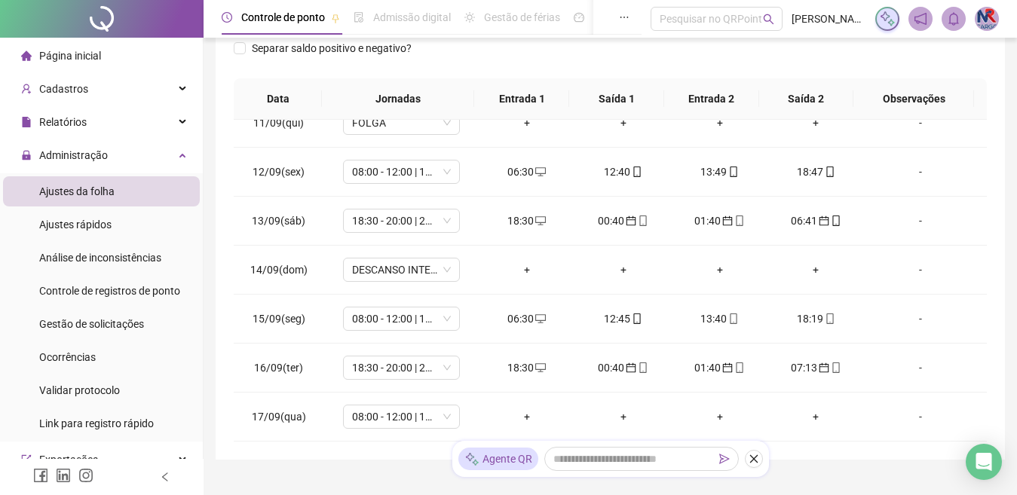
scroll to position [311, 0]
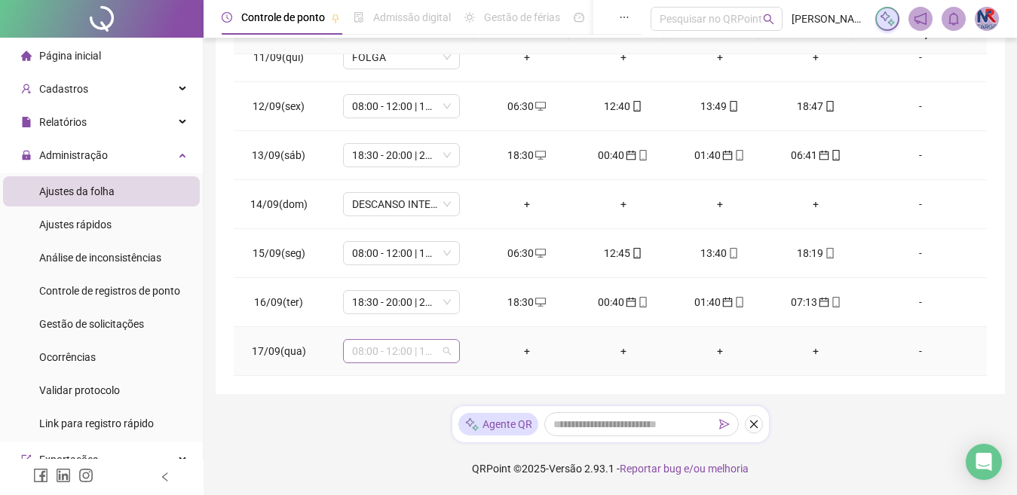
click at [434, 347] on span "08:00 - 12:00 | 13:00 - 17:00" at bounding box center [401, 351] width 99 height 23
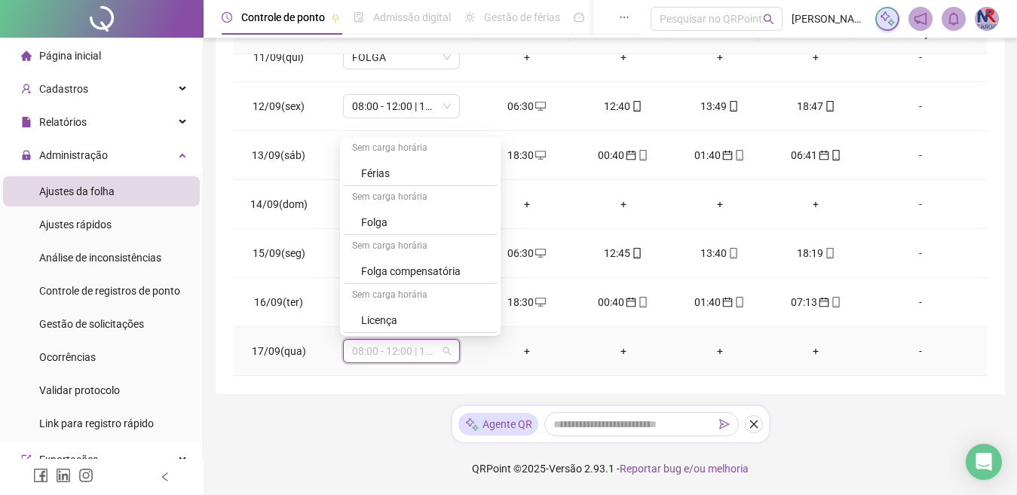
scroll to position [248, 0]
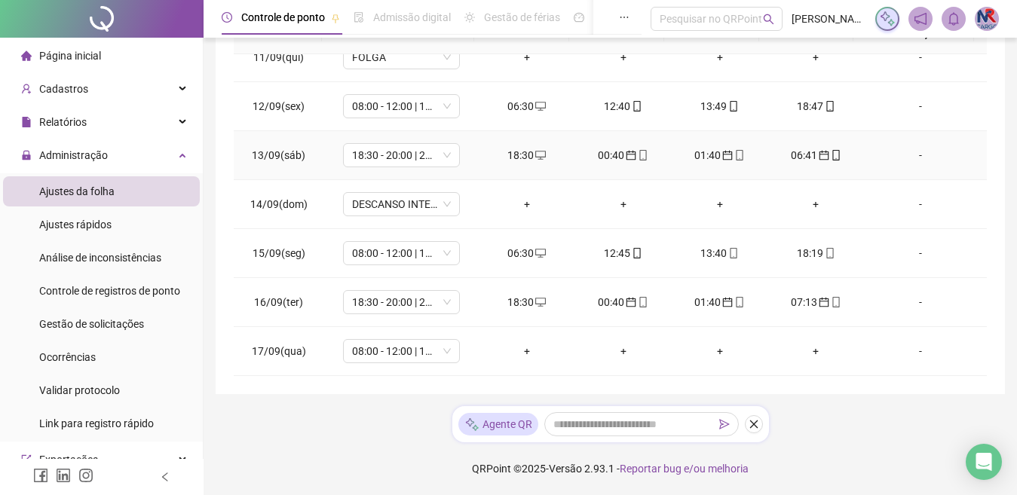
click at [964, 158] on td "-" at bounding box center [925, 155] width 123 height 49
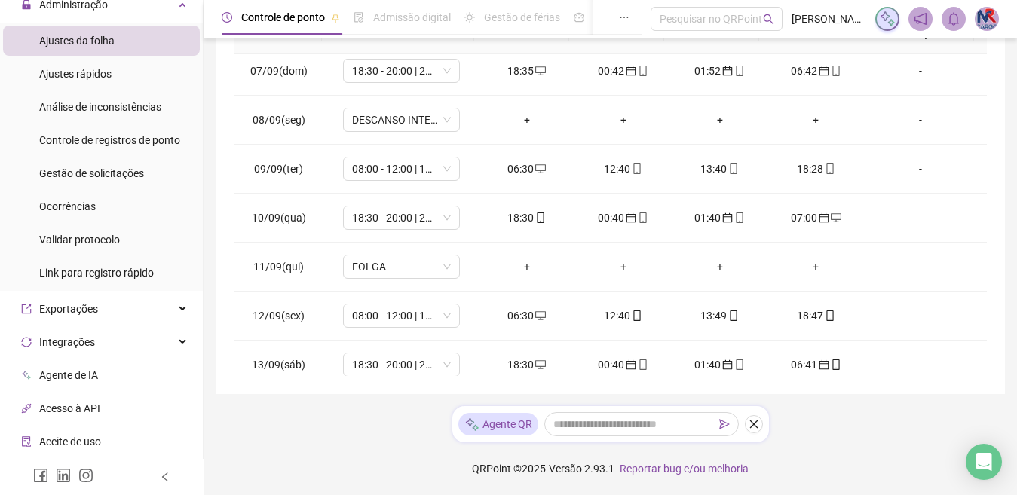
scroll to position [511, 0]
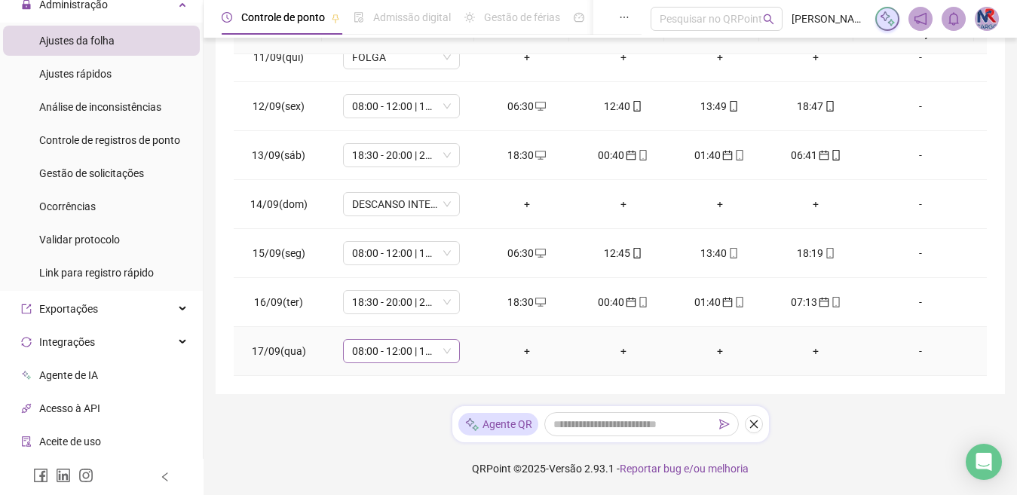
click at [387, 351] on span "08:00 - 12:00 | 13:00 - 17:00" at bounding box center [401, 351] width 99 height 23
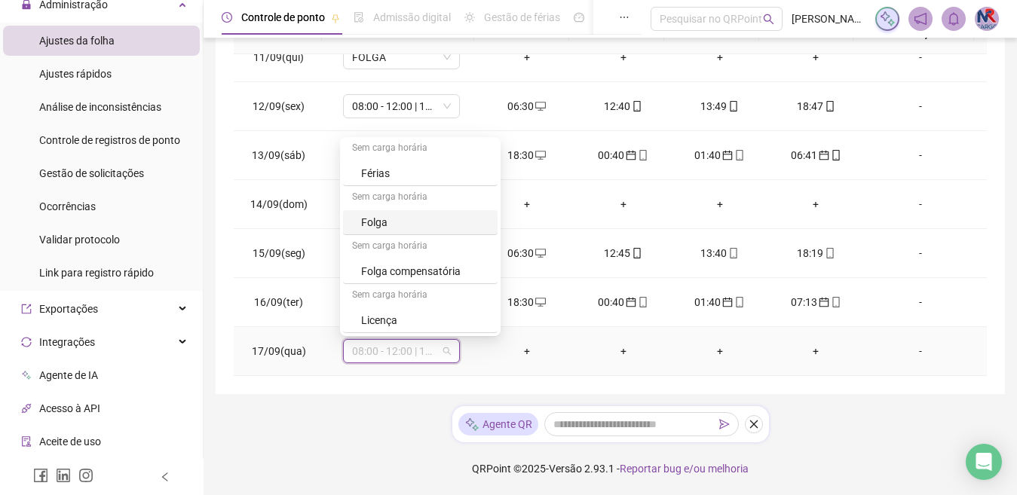
click at [453, 228] on div "Folga" at bounding box center [424, 222] width 127 height 17
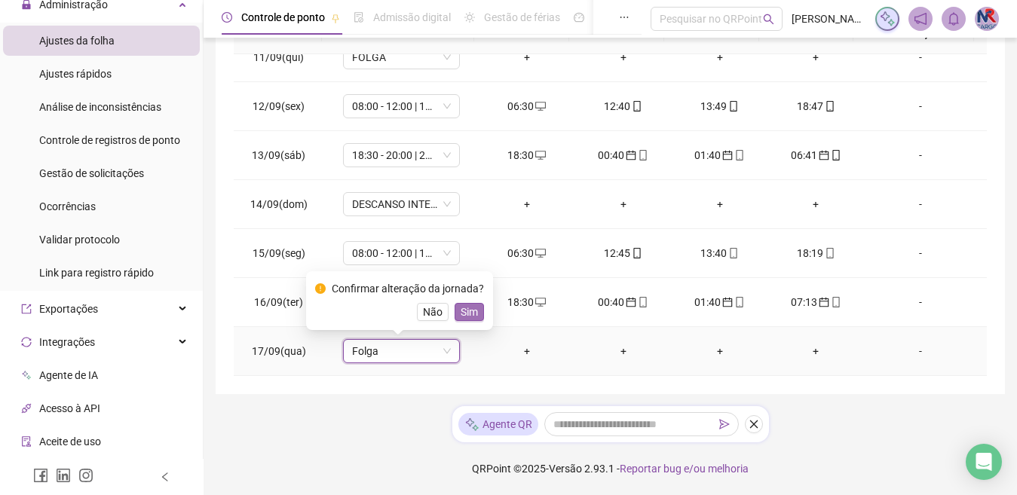
click at [465, 310] on span "Sim" at bounding box center [468, 312] width 17 height 17
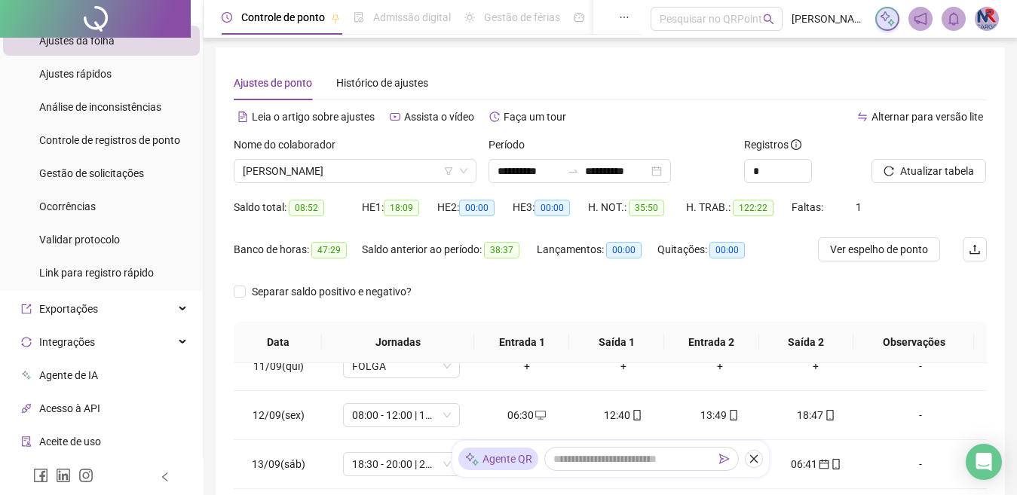
scroll to position [0, 0]
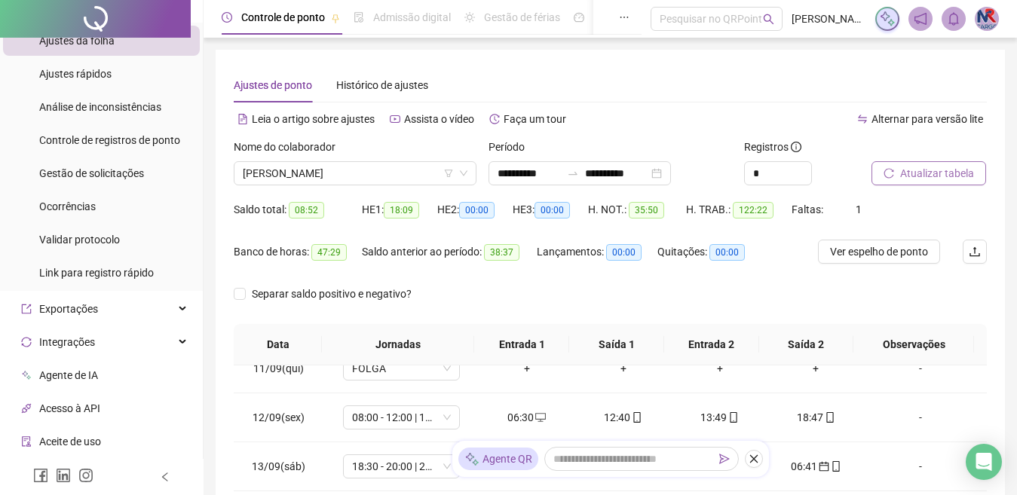
click at [882, 163] on button "Atualizar tabela" at bounding box center [928, 173] width 115 height 24
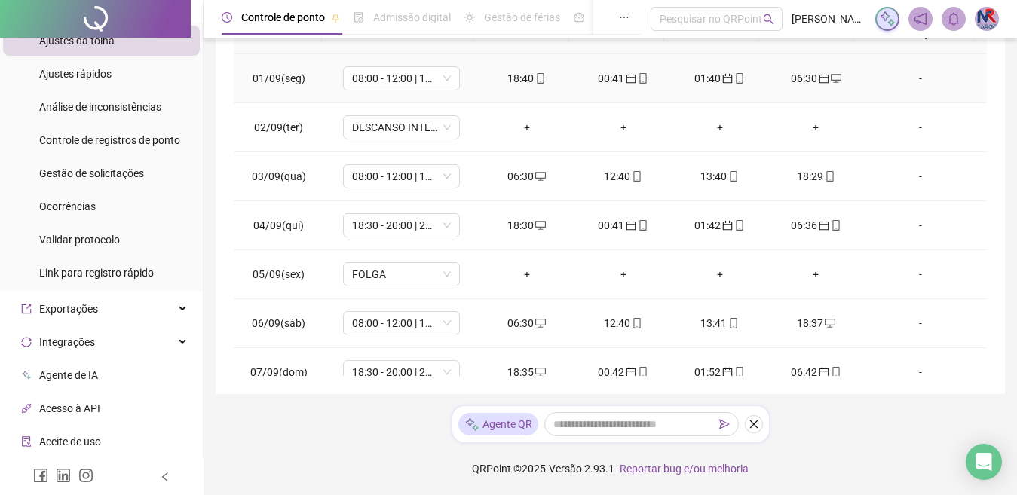
scroll to position [10, 0]
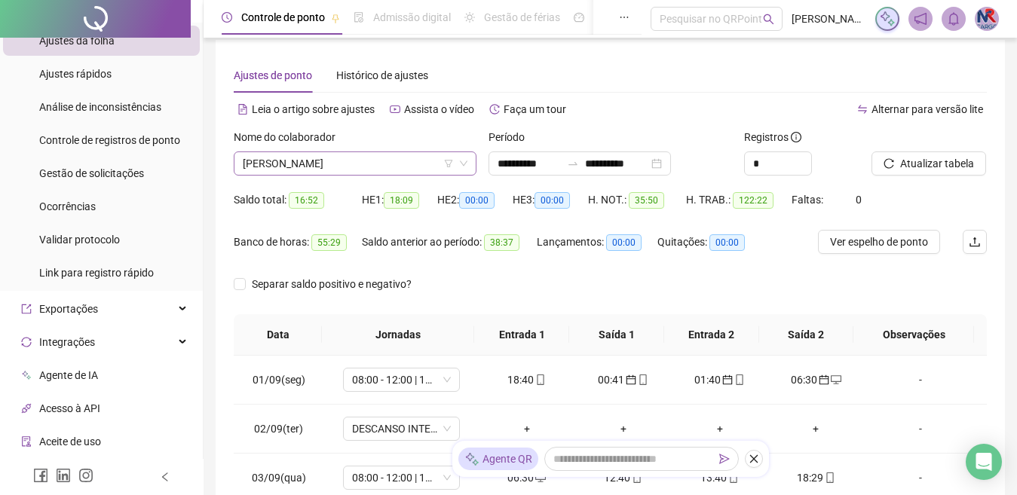
click at [424, 162] on span "[PERSON_NAME]" at bounding box center [355, 163] width 225 height 23
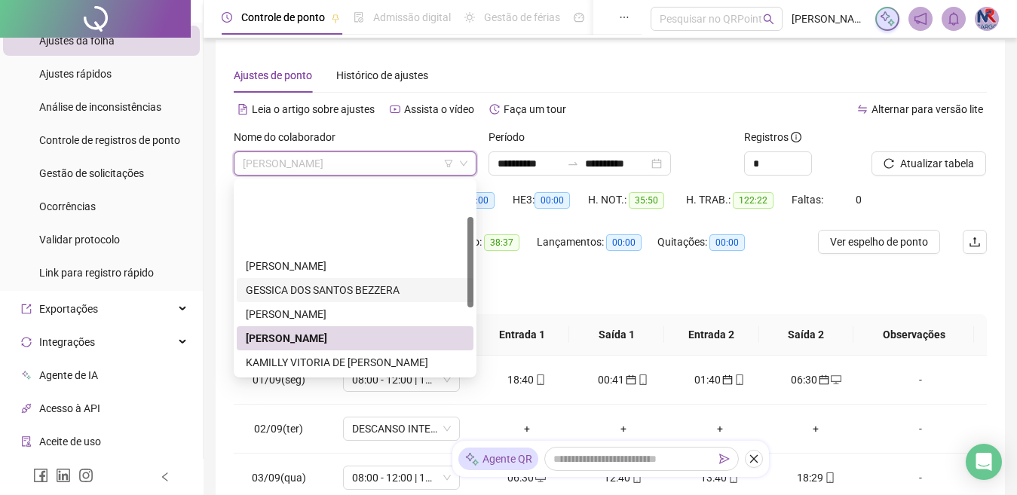
scroll to position [75, 0]
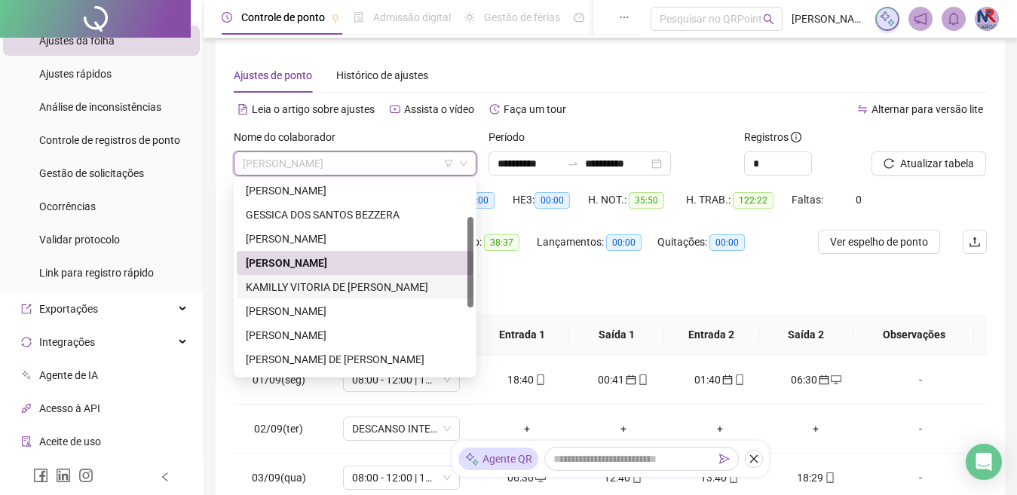
click at [319, 279] on div "KAMILLY VITORIA DE [PERSON_NAME]" at bounding box center [355, 287] width 219 height 17
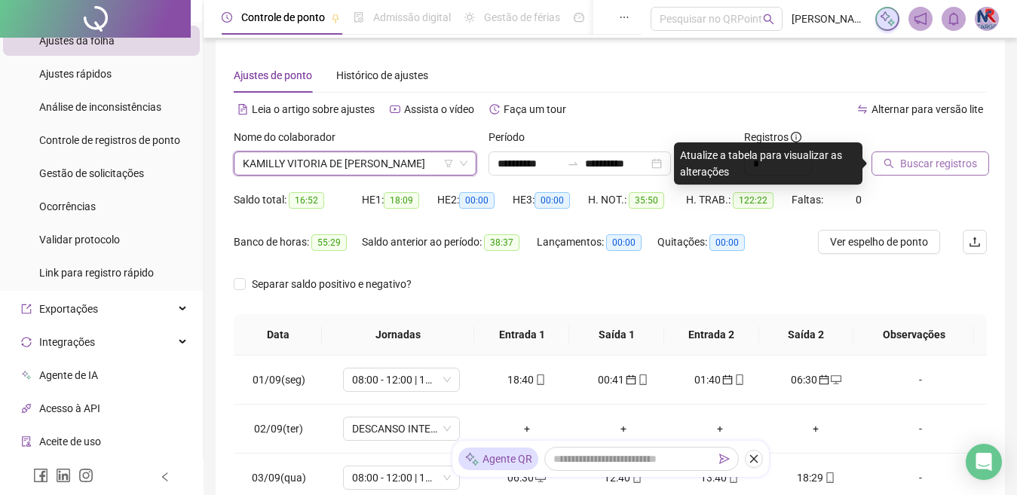
click at [922, 155] on span "Buscar registros" at bounding box center [938, 163] width 77 height 17
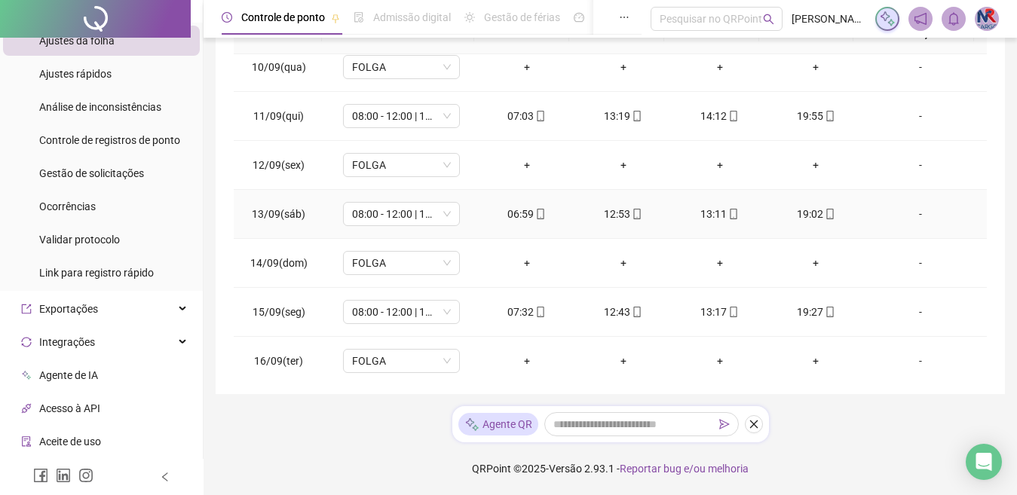
scroll to position [511, 0]
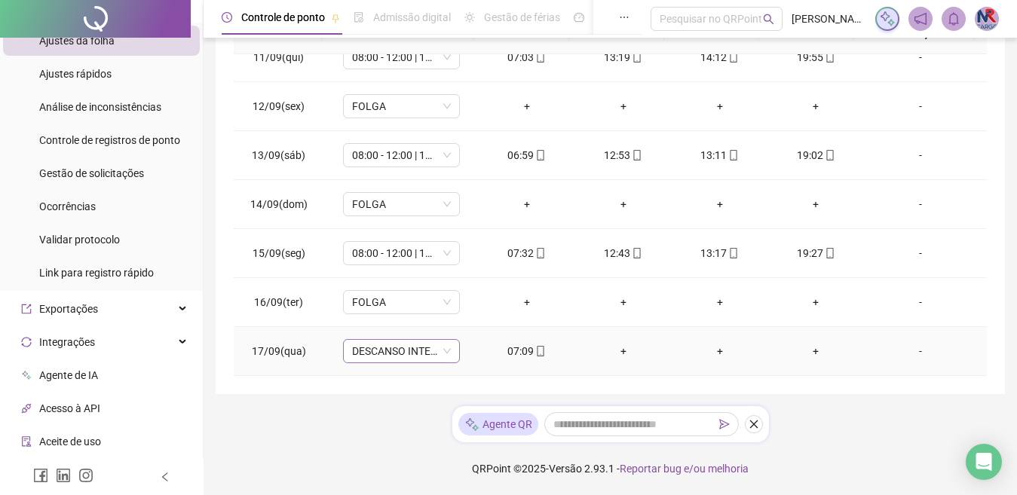
click at [413, 348] on span "DESCANSO INTER-JORNADA" at bounding box center [401, 351] width 99 height 23
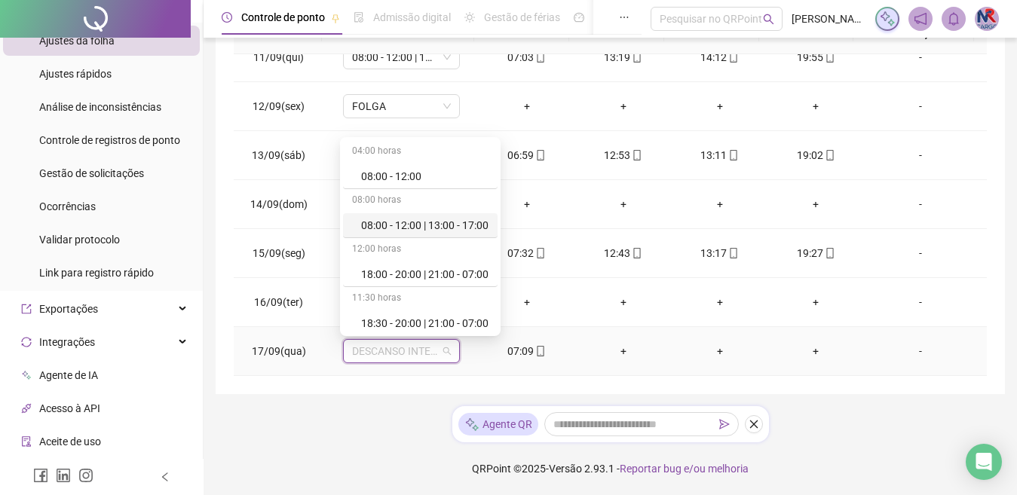
click at [374, 228] on div "08:00 - 12:00 | 13:00 - 17:00" at bounding box center [424, 225] width 127 height 17
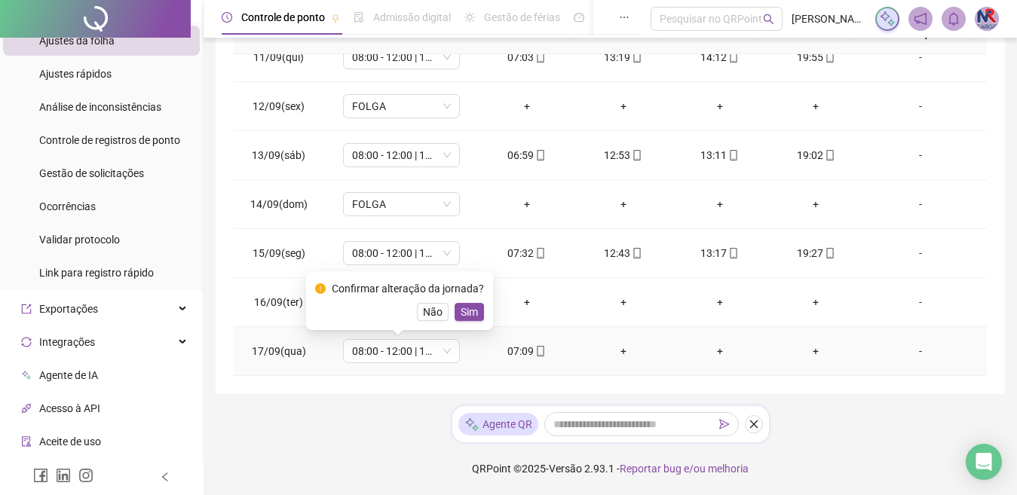
click at [463, 299] on div "Confirmar alteração da jornada? Não Sim" at bounding box center [399, 300] width 169 height 41
click at [472, 308] on span "Sim" at bounding box center [468, 312] width 17 height 17
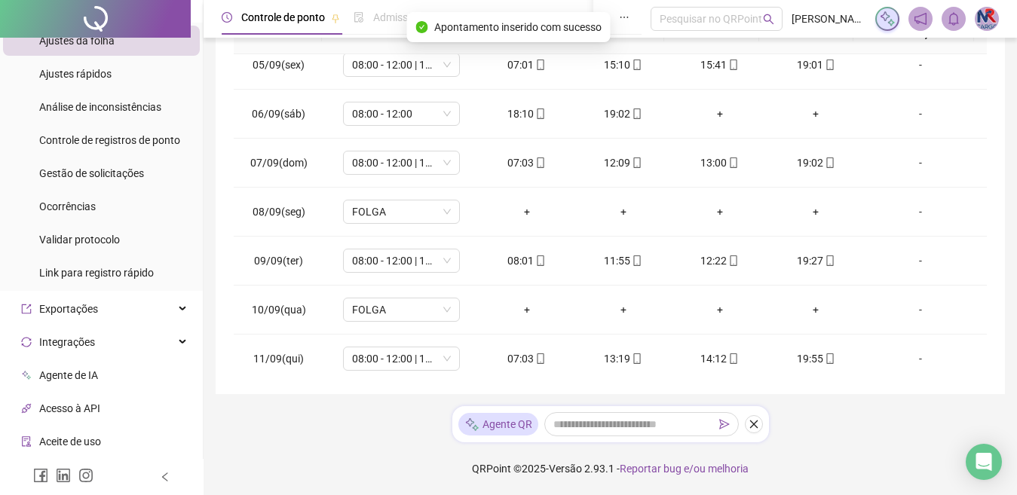
scroll to position [85, 0]
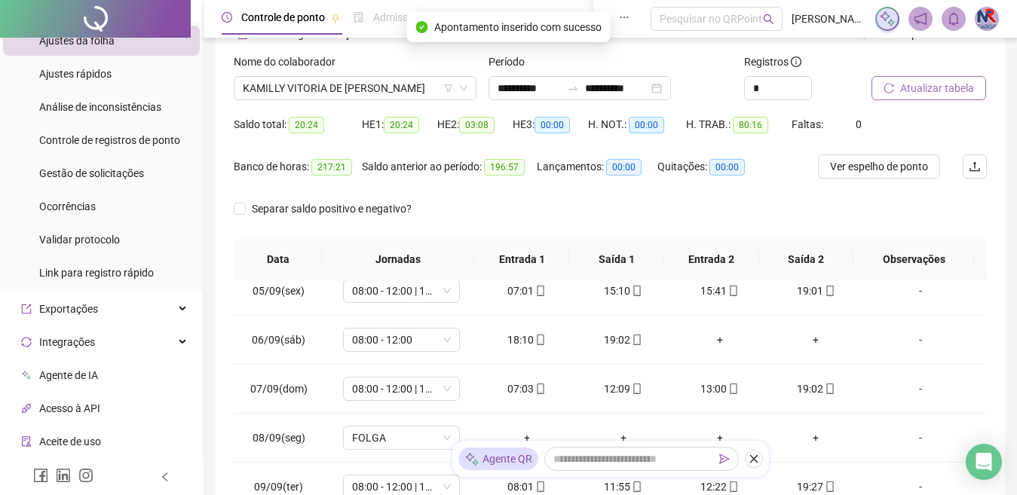
drag, startPoint x: 948, startPoint y: 101, endPoint x: 947, endPoint y: 79, distance: 21.9
click at [947, 84] on div "Atualizar tabela" at bounding box center [928, 83] width 127 height 59
click at [947, 79] on button "Atualizar tabela" at bounding box center [928, 88] width 115 height 24
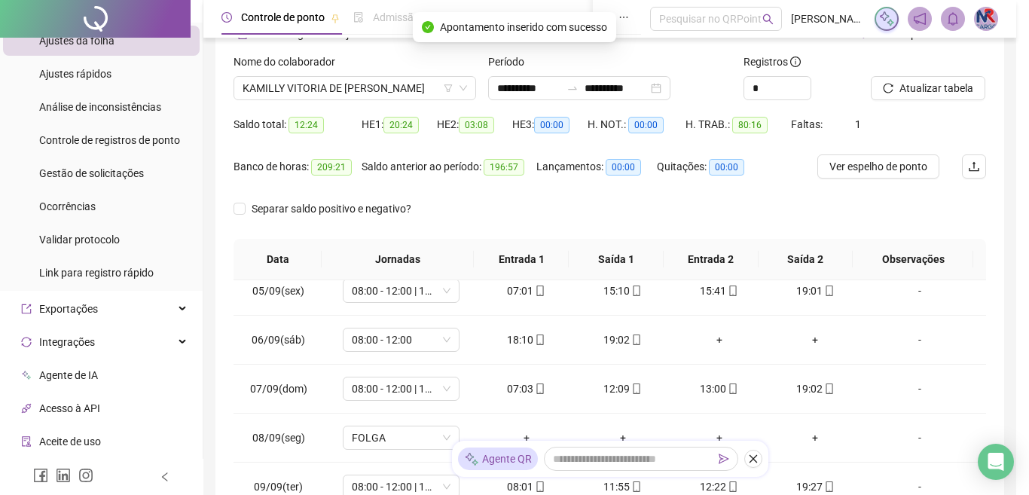
click at [420, 81] on div "Atualizando tabela Atualizando e reorganizando os registros... OK" at bounding box center [514, 247] width 1029 height 495
click at [422, 87] on div "Atualizando tabela Atualizando e reorganizando os registros... OK" at bounding box center [514, 247] width 1029 height 495
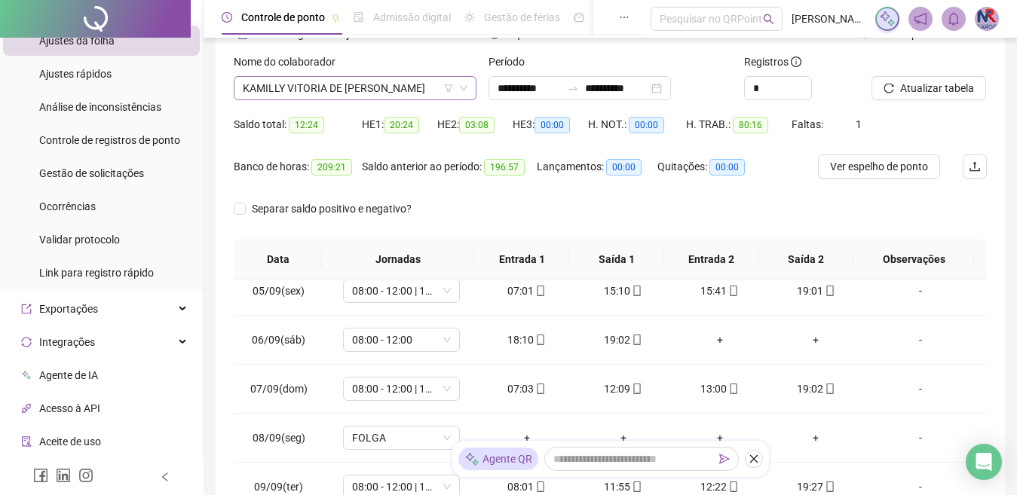
click at [424, 87] on span "KAMILLY VITORIA DE [PERSON_NAME]" at bounding box center [355, 88] width 225 height 23
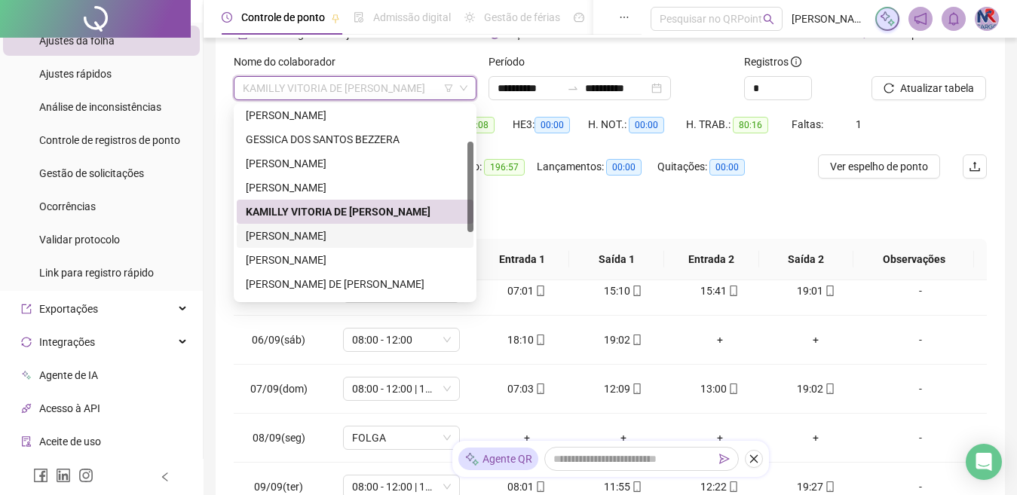
click at [332, 226] on div "[PERSON_NAME]" at bounding box center [355, 236] width 237 height 24
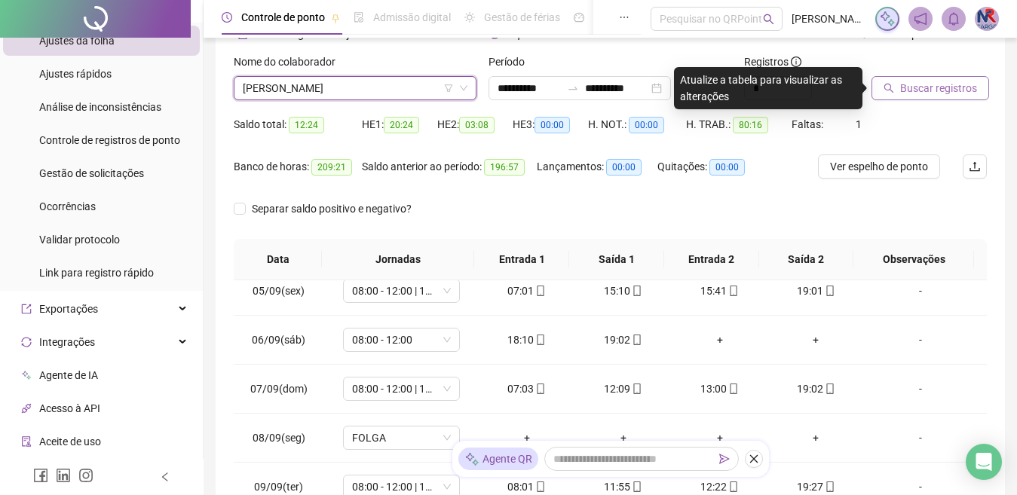
click at [942, 98] on button "Buscar registros" at bounding box center [930, 88] width 118 height 24
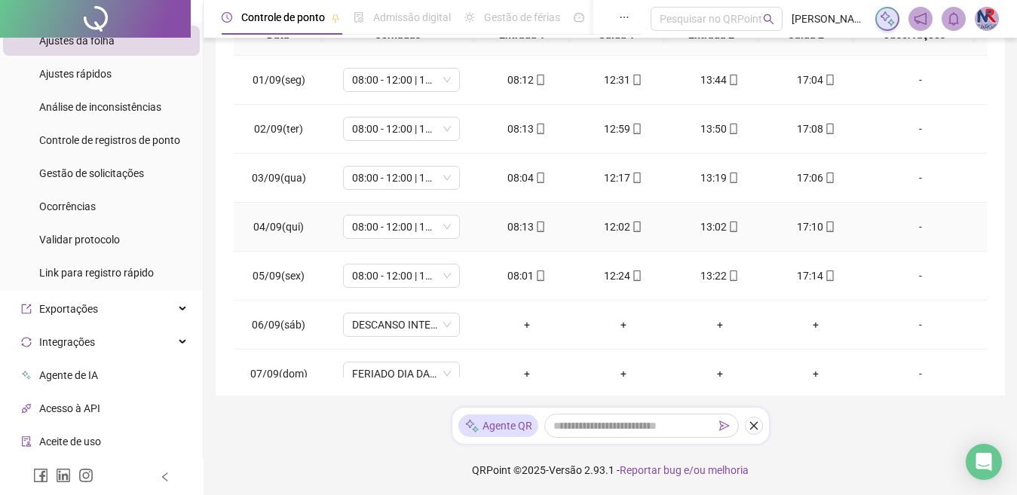
scroll to position [0, 0]
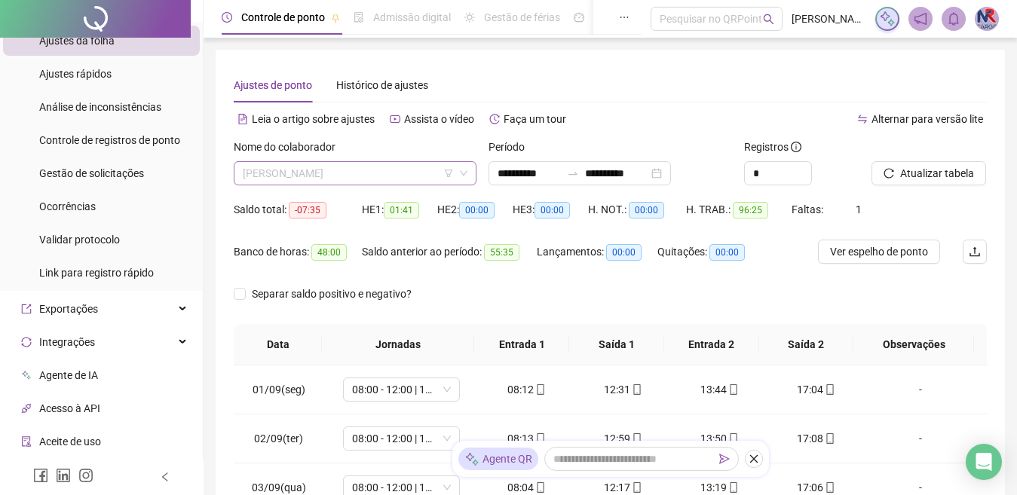
click at [408, 176] on span "[PERSON_NAME]" at bounding box center [355, 173] width 225 height 23
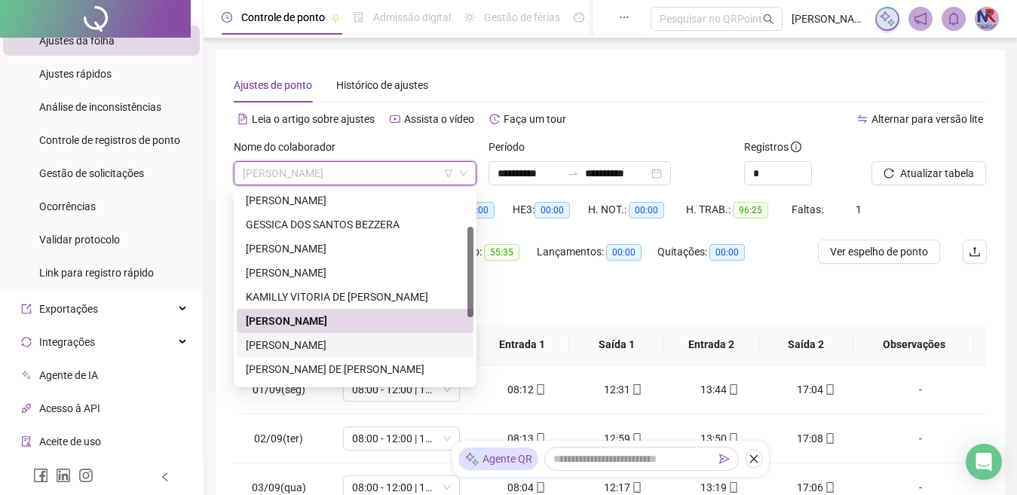
click at [268, 347] on div "[PERSON_NAME]" at bounding box center [355, 345] width 219 height 17
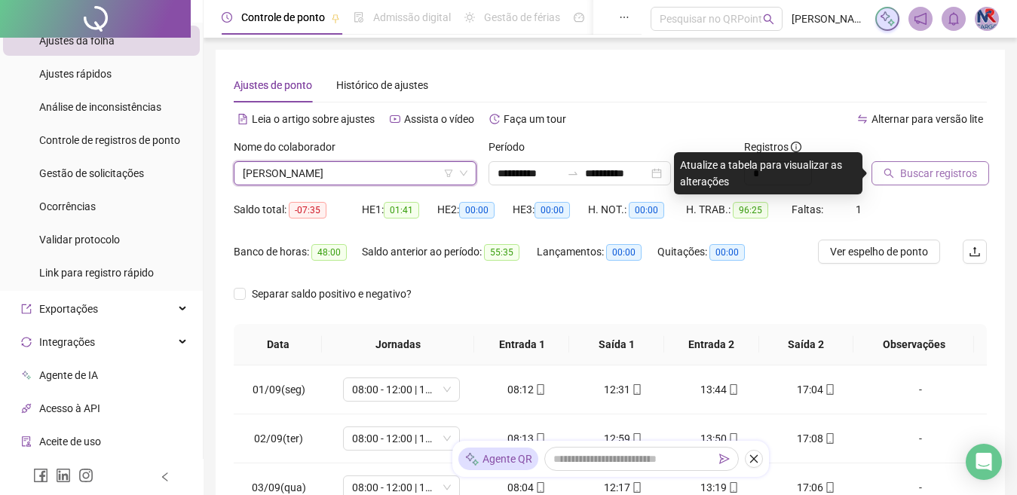
click at [972, 178] on span "Buscar registros" at bounding box center [938, 173] width 77 height 17
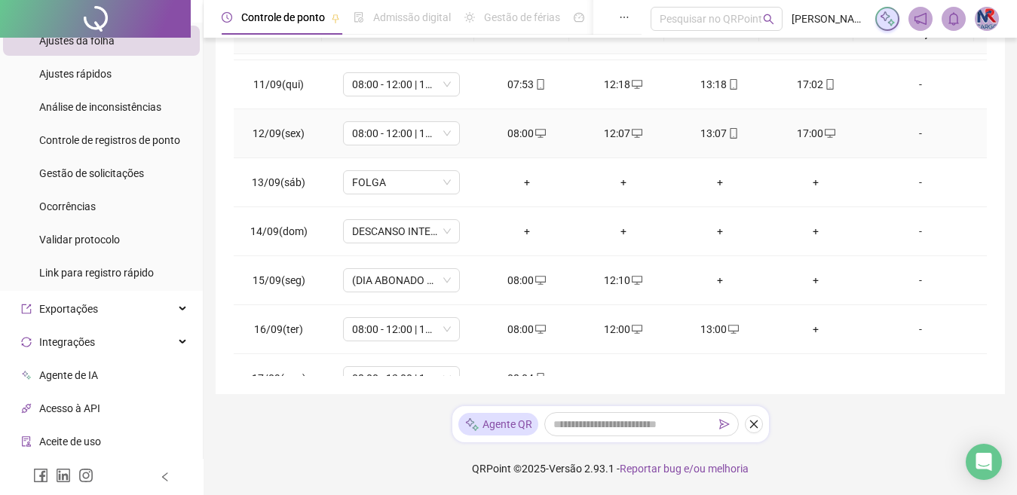
scroll to position [511, 0]
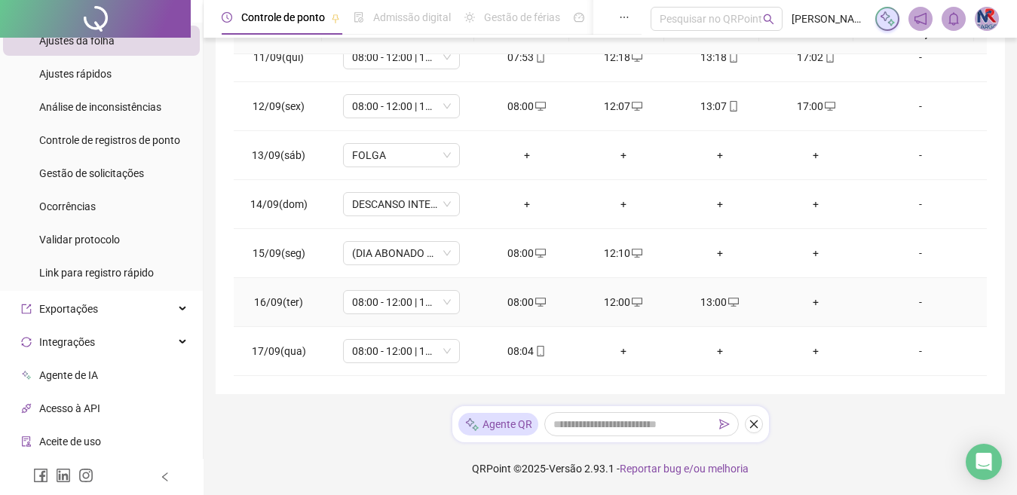
click at [792, 304] on div "+" at bounding box center [816, 302] width 72 height 17
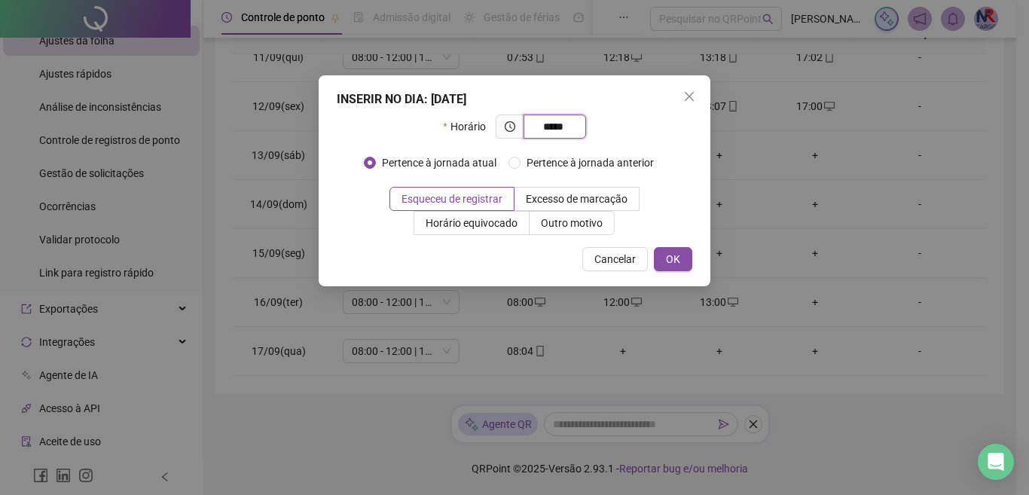
type input "*****"
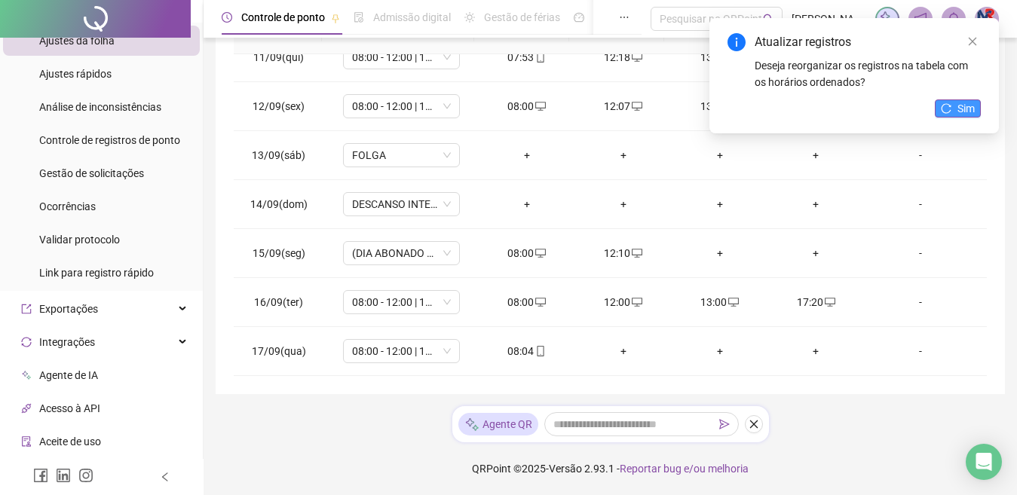
click at [977, 105] on button "Sim" at bounding box center [957, 108] width 46 height 18
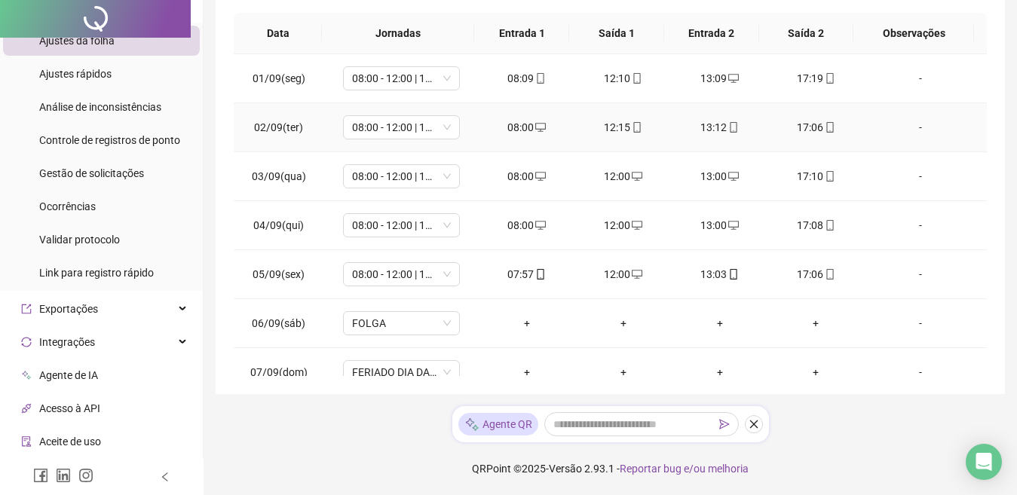
scroll to position [0, 0]
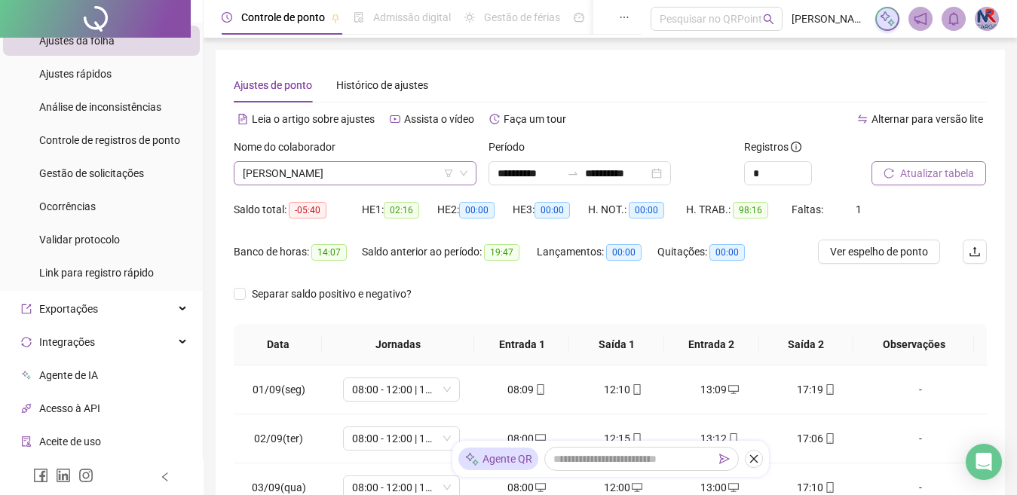
click at [413, 183] on span "[PERSON_NAME]" at bounding box center [355, 173] width 225 height 23
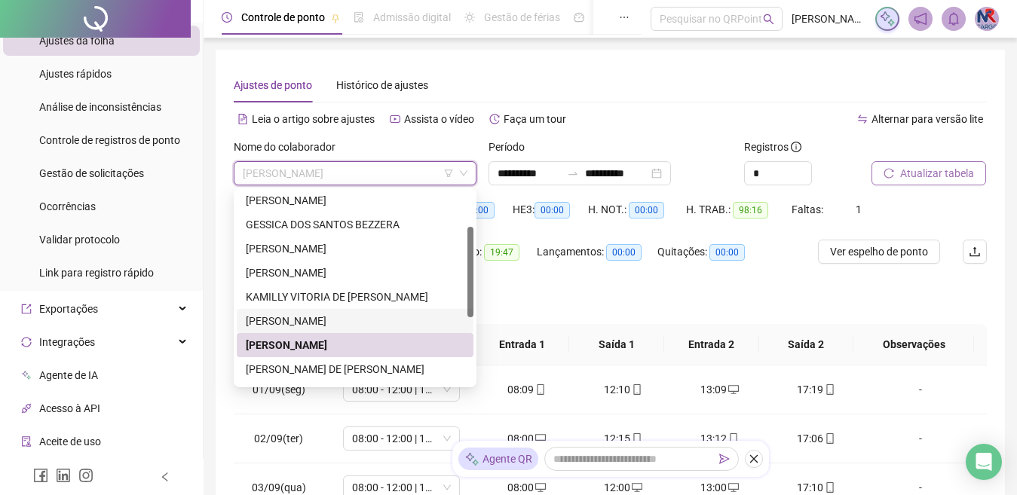
scroll to position [217, 0]
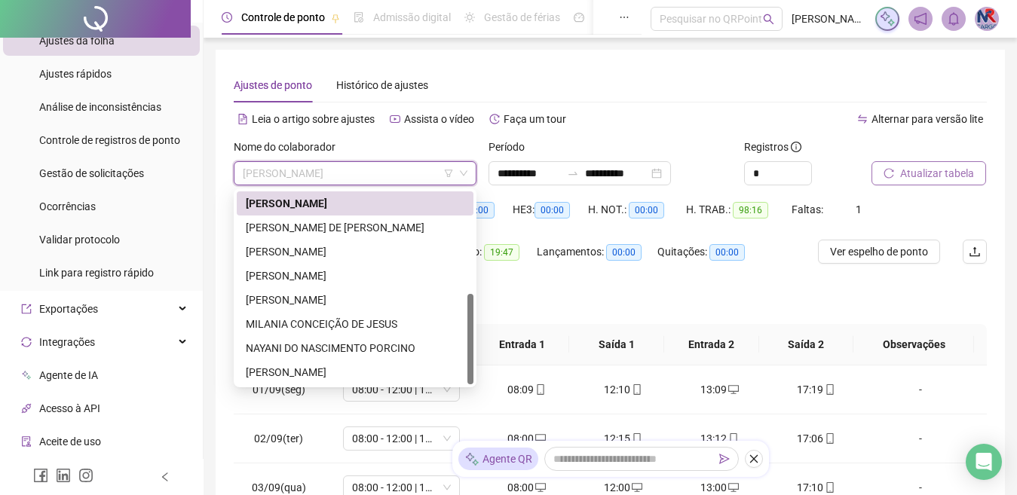
click at [343, 213] on div "[PERSON_NAME]" at bounding box center [355, 203] width 237 height 24
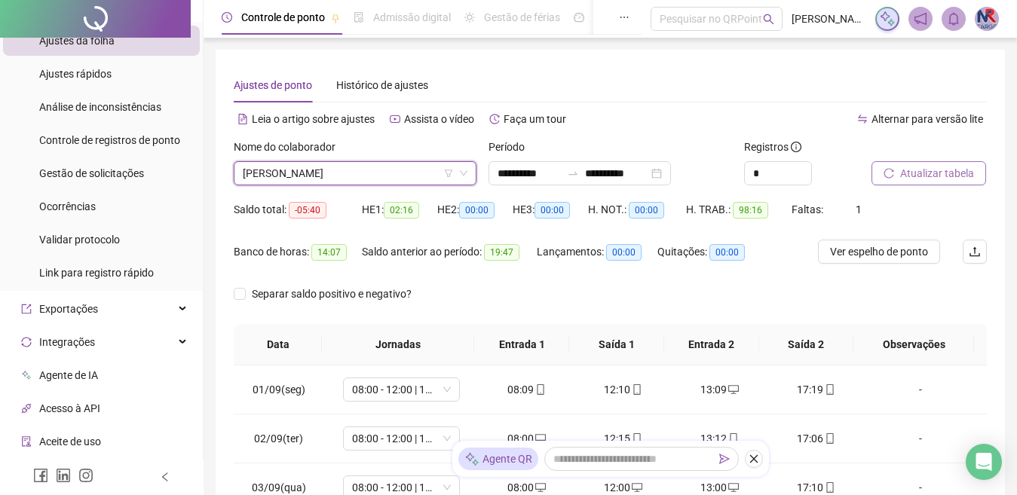
click at [413, 174] on span "[PERSON_NAME]" at bounding box center [355, 173] width 225 height 23
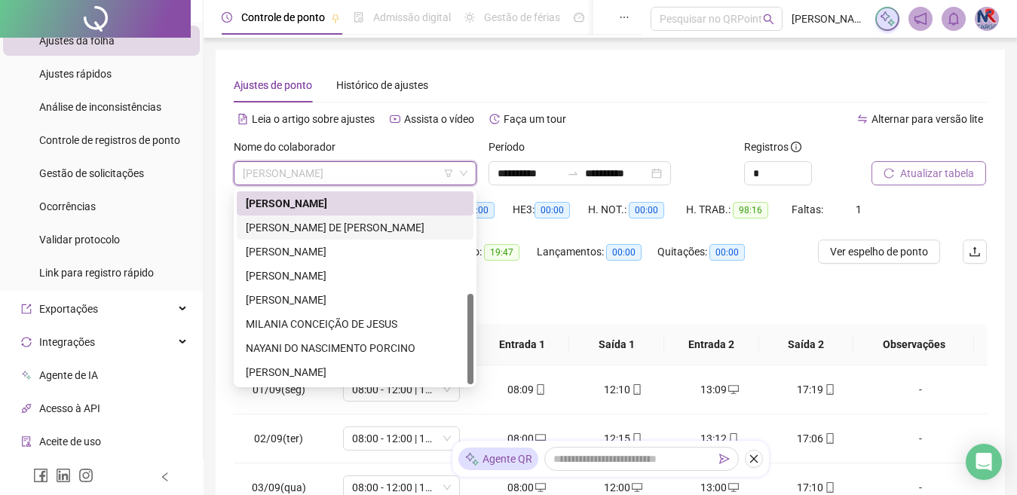
click at [384, 227] on div "[PERSON_NAME] DE [PERSON_NAME]" at bounding box center [355, 227] width 219 height 17
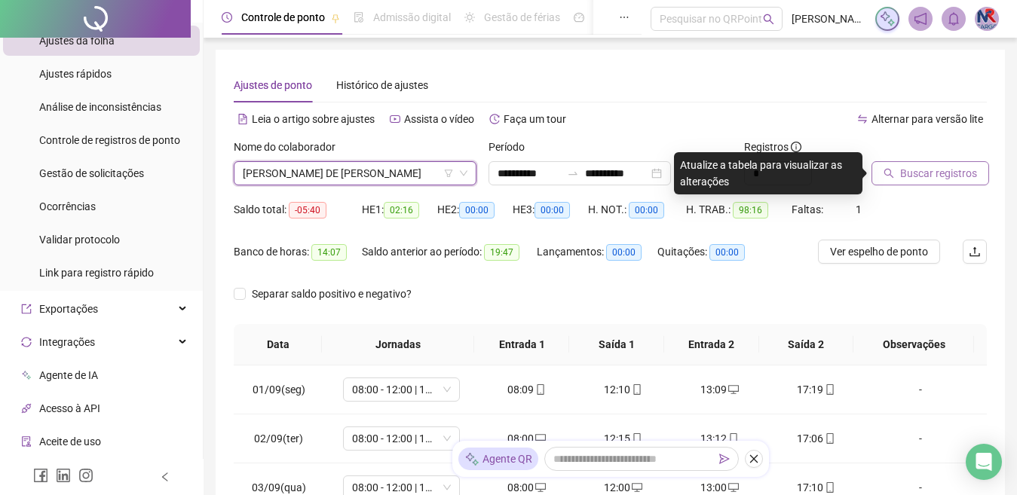
click at [959, 170] on span "Buscar registros" at bounding box center [938, 173] width 77 height 17
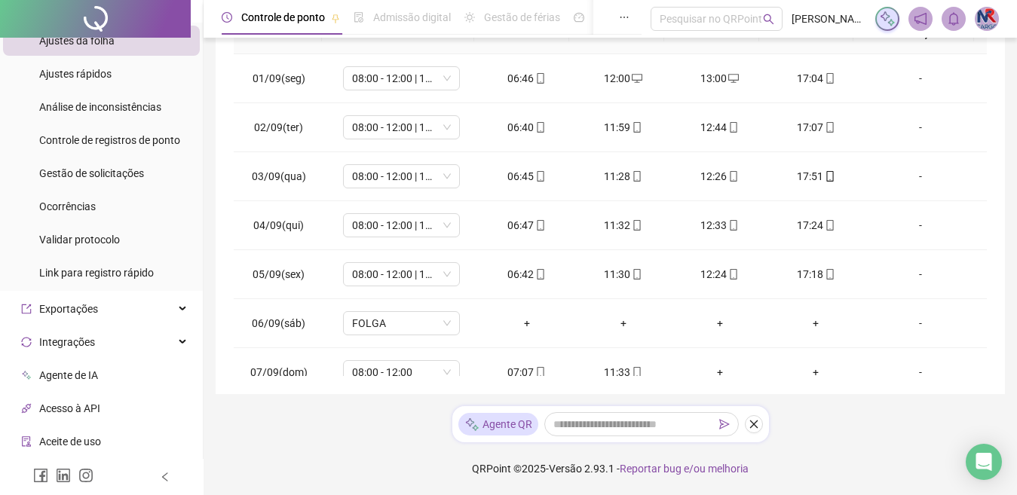
scroll to position [511, 0]
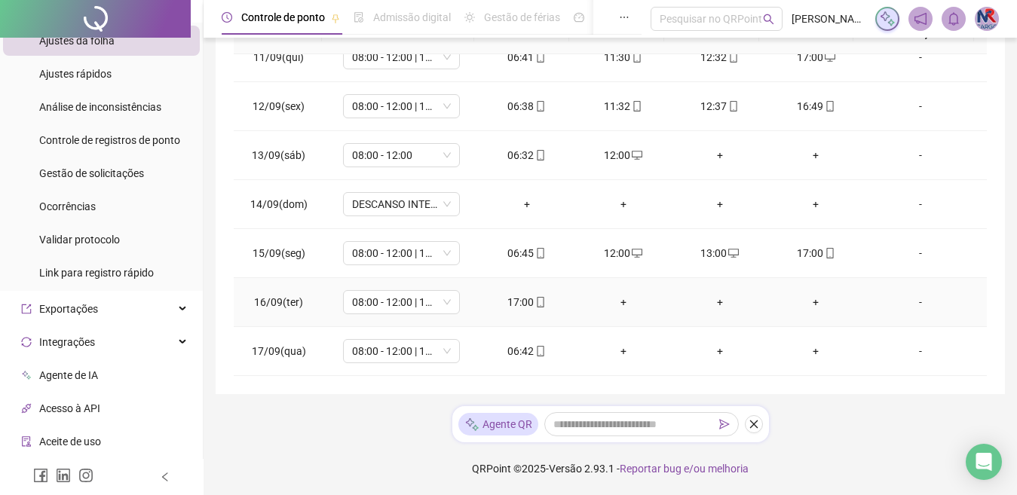
click at [611, 298] on div "+" at bounding box center [623, 302] width 72 height 17
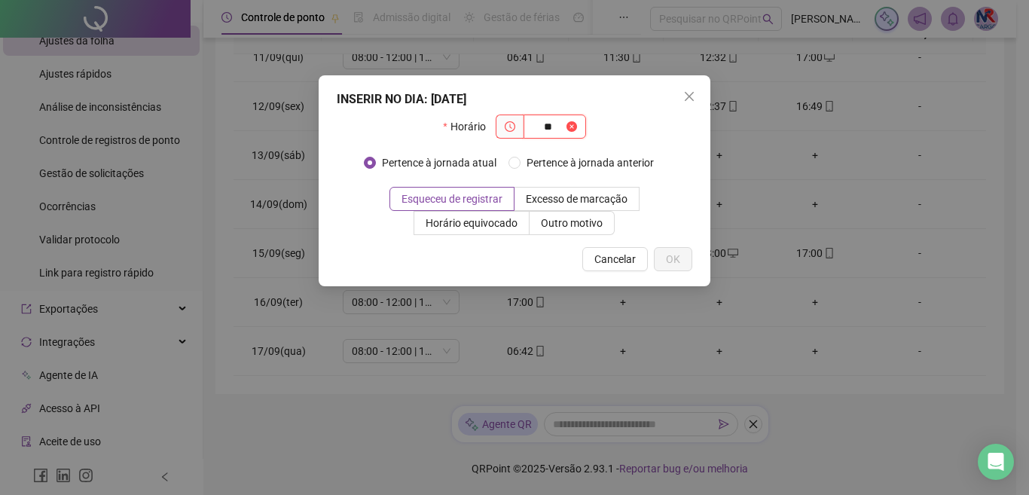
type input "*"
type input "*****"
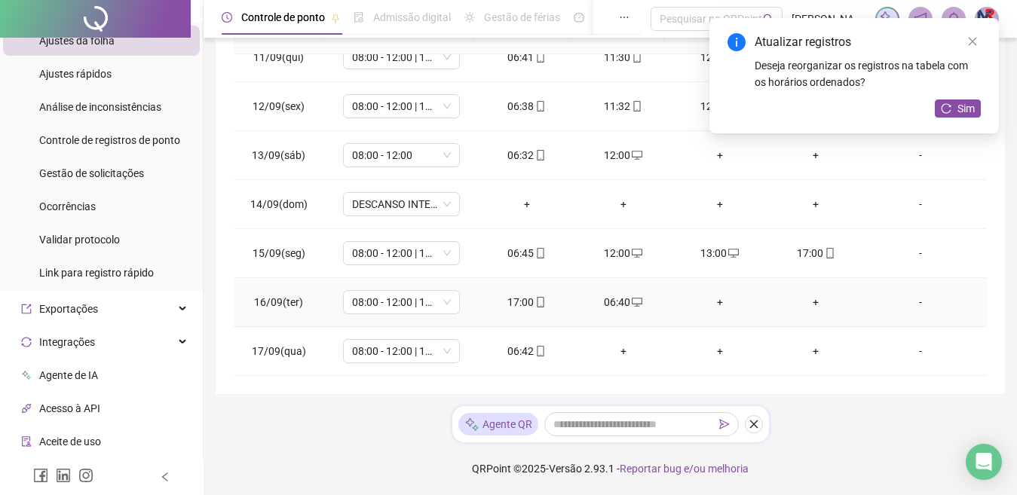
click at [706, 305] on div "+" at bounding box center [720, 302] width 72 height 17
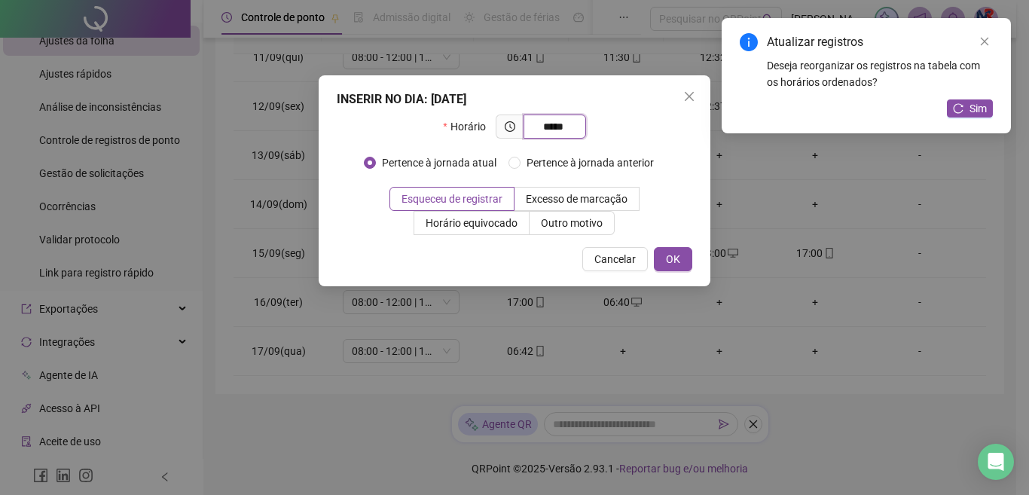
type input "*****"
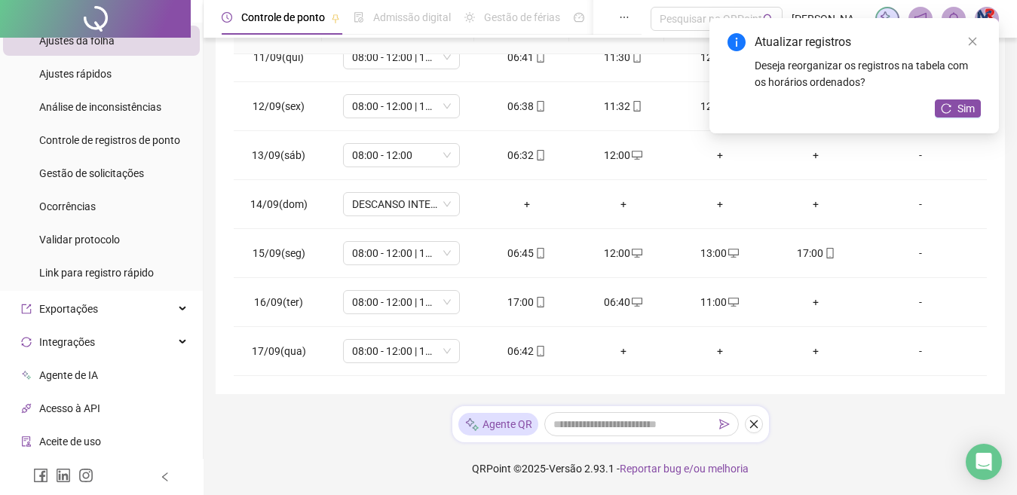
drag, startPoint x: 803, startPoint y: 300, endPoint x: 1029, endPoint y: 35, distance: 348.0
click at [803, 297] on div "+" at bounding box center [816, 302] width 72 height 17
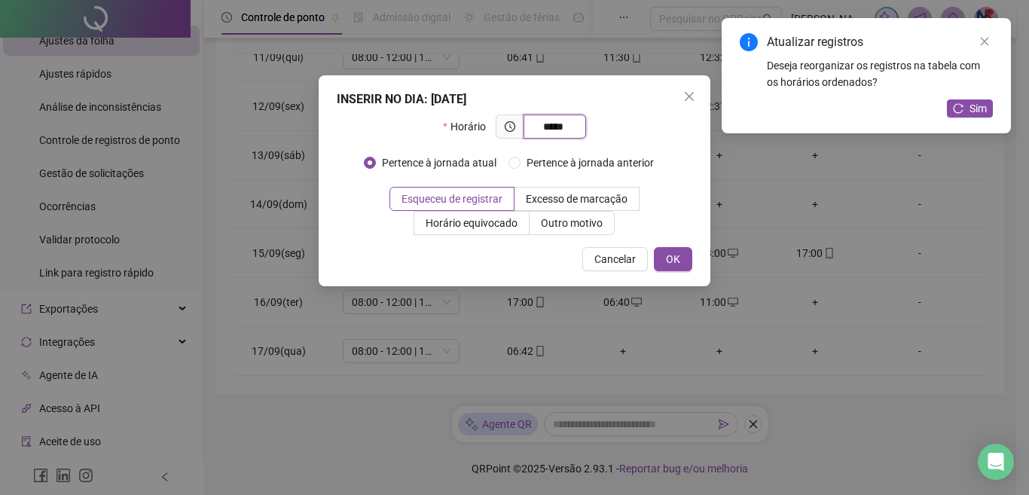
type input "*****"
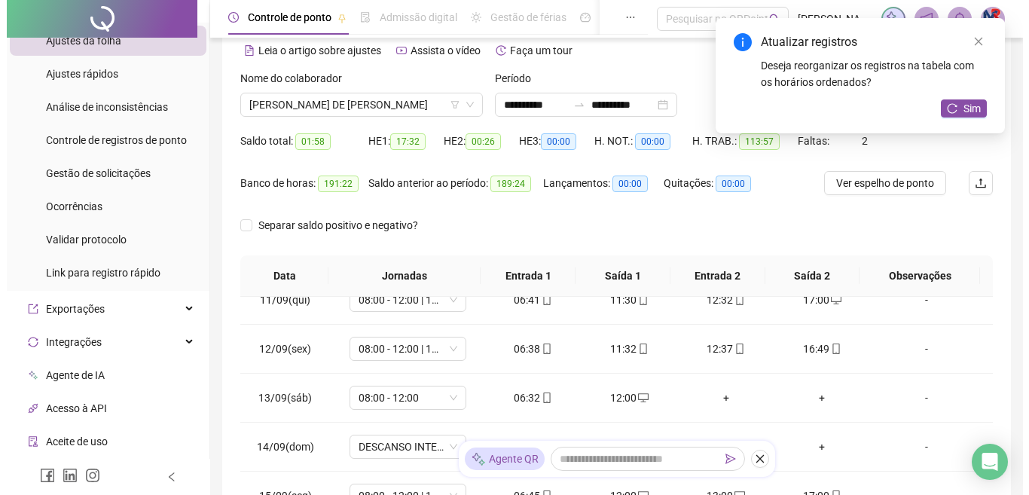
scroll to position [0, 0]
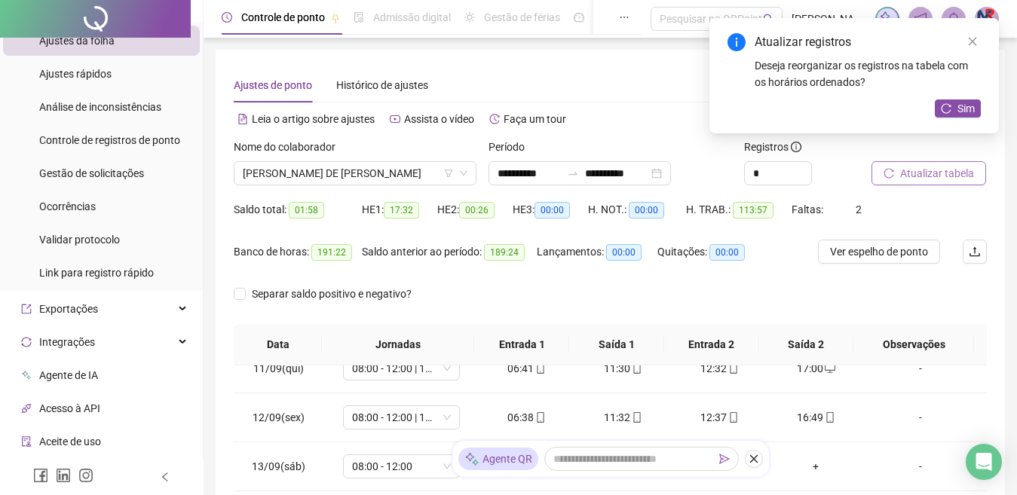
click at [939, 176] on span "Atualizar tabela" at bounding box center [937, 173] width 74 height 17
click at [967, 115] on span "Sim" at bounding box center [965, 108] width 17 height 17
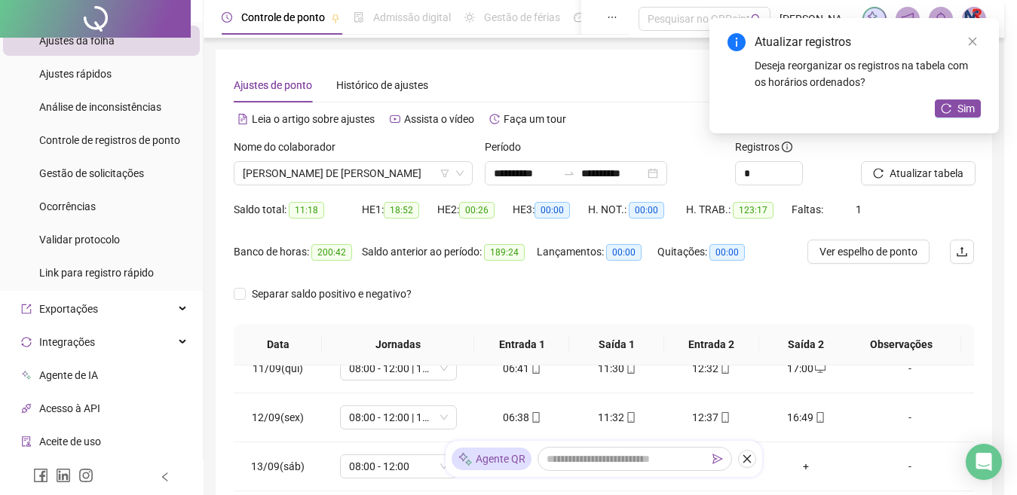
click at [969, 114] on button "Sim" at bounding box center [957, 108] width 46 height 18
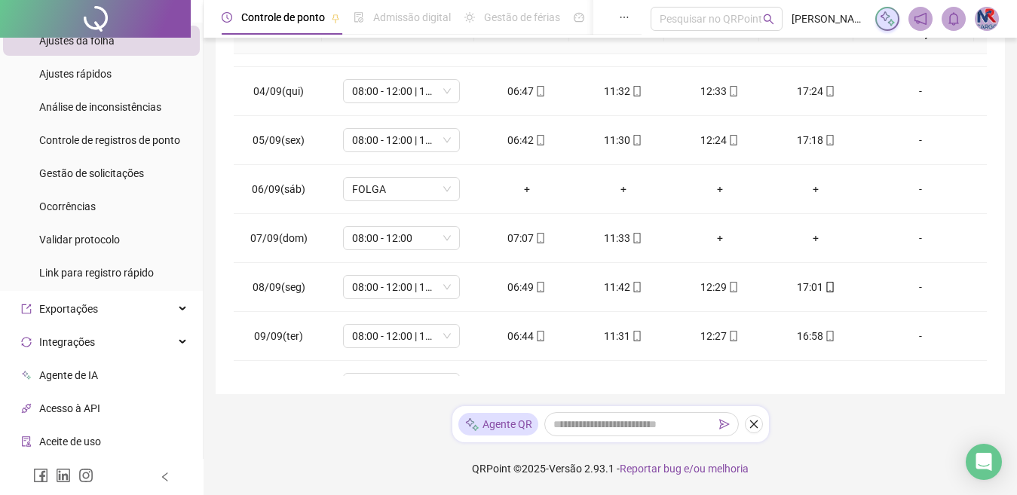
scroll to position [511, 0]
